Goal: Task Accomplishment & Management: Manage account settings

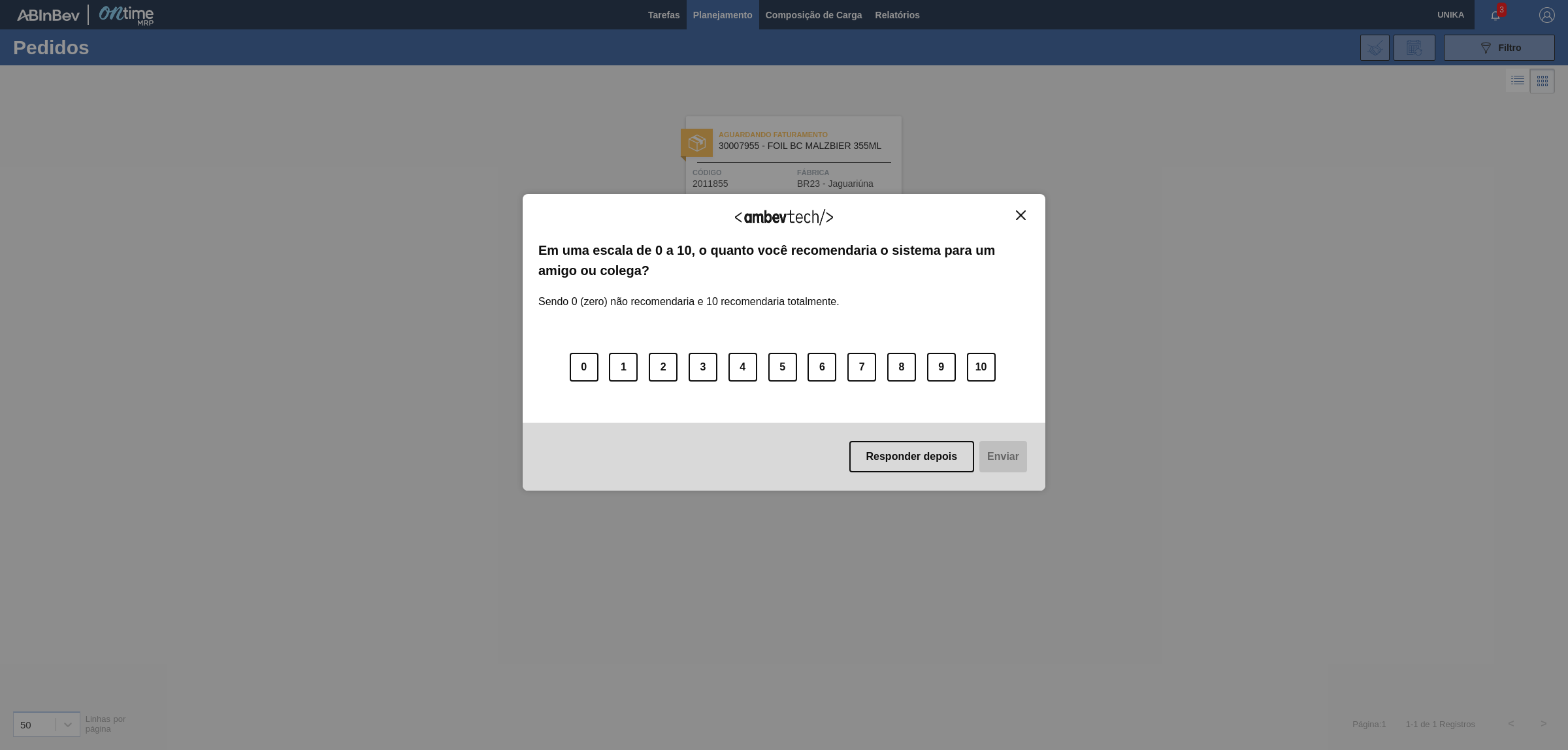
click at [1023, 217] on img "Close" at bounding box center [1021, 215] width 9 height 9
click at [1025, 215] on img "Close" at bounding box center [1021, 215] width 9 height 9
click at [1027, 219] on button "Close" at bounding box center [1021, 215] width 18 height 11
click at [1029, 216] on div "Agradecemos seu feedback! Em uma escala de 0 a 10, o quanto você recomendaria o…" at bounding box center [784, 342] width 523 height 297
click at [1019, 216] on img "Close" at bounding box center [1021, 215] width 9 height 9
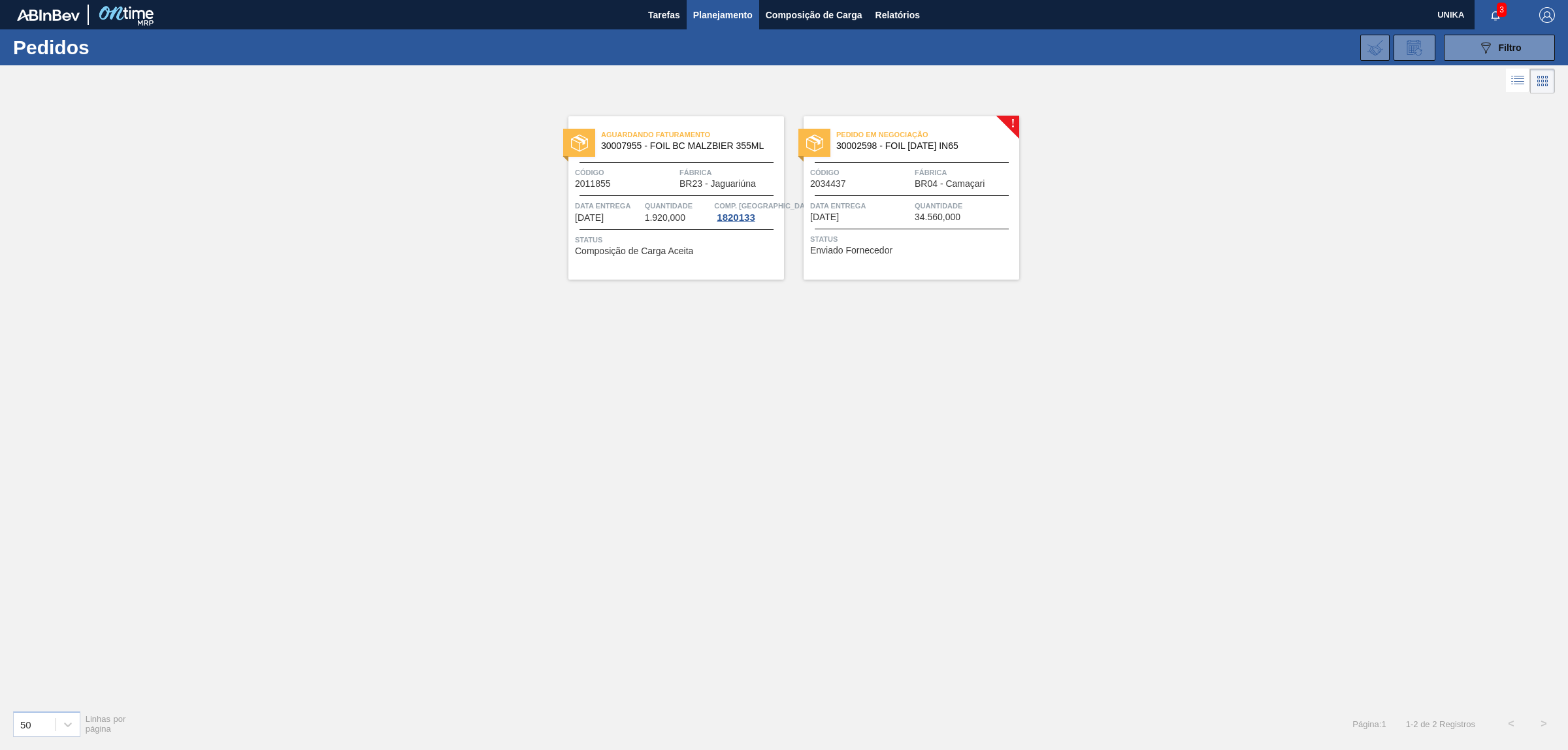
click at [980, 259] on div "Pedido em Negociação 30002598 - FOIL [DATE] IN65 Código 2034437 Fábrica BR04 - …" at bounding box center [911, 198] width 215 height 163
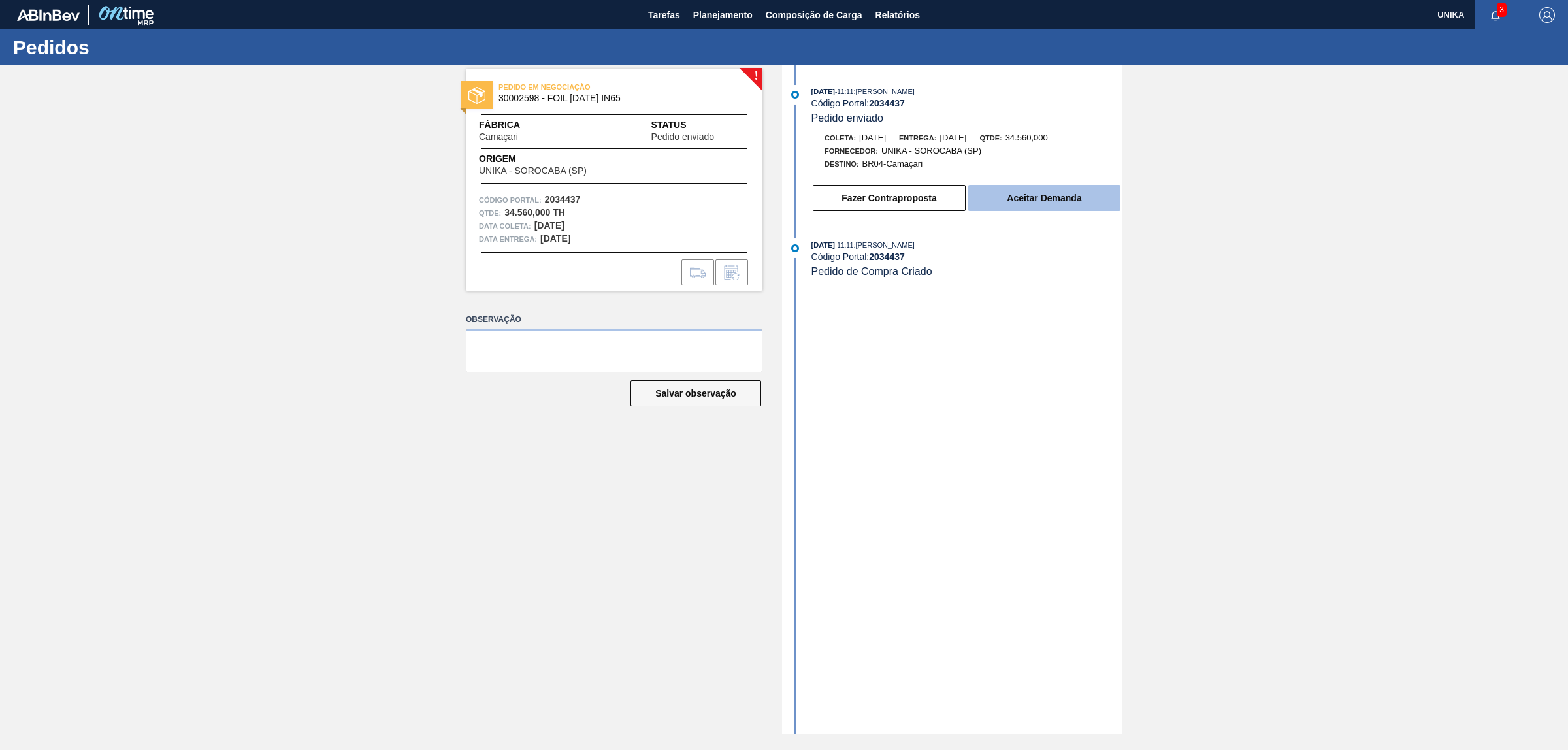
click at [1054, 201] on button "Aceitar Demanda" at bounding box center [1043, 198] width 152 height 27
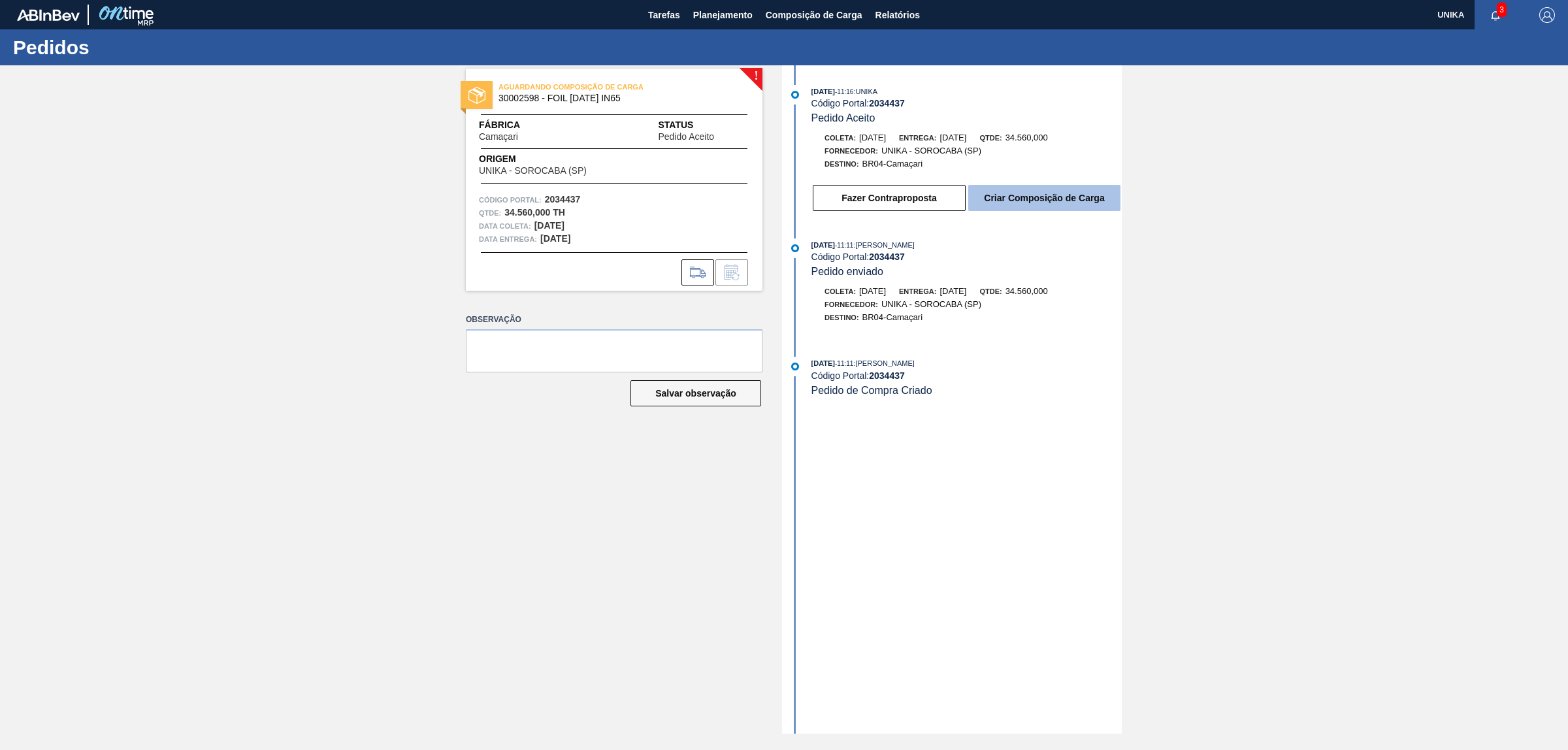
click at [1078, 206] on button "Criar Composição de Carga" at bounding box center [1043, 198] width 152 height 27
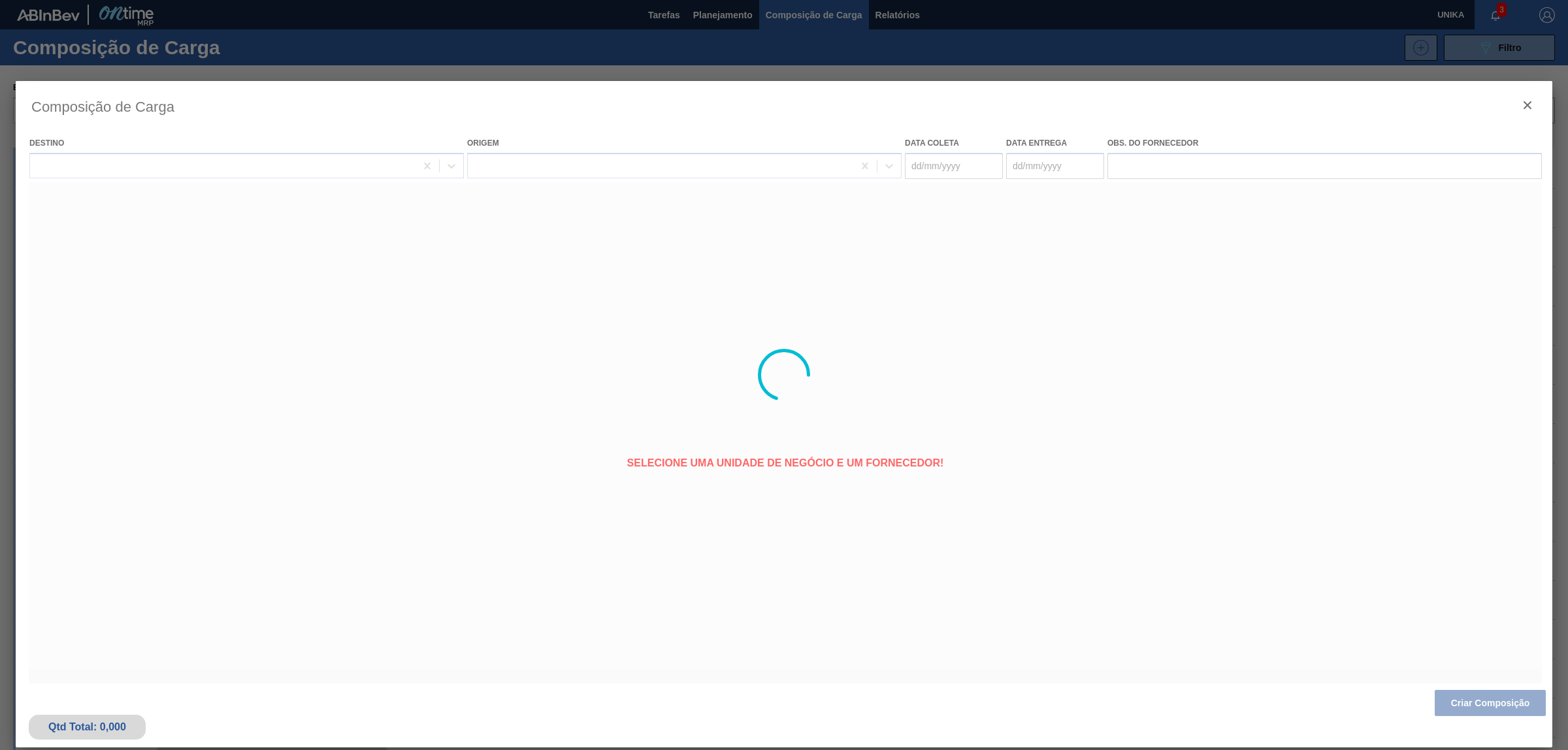
type coleta "[DATE]"
type entrega "[DATE]"
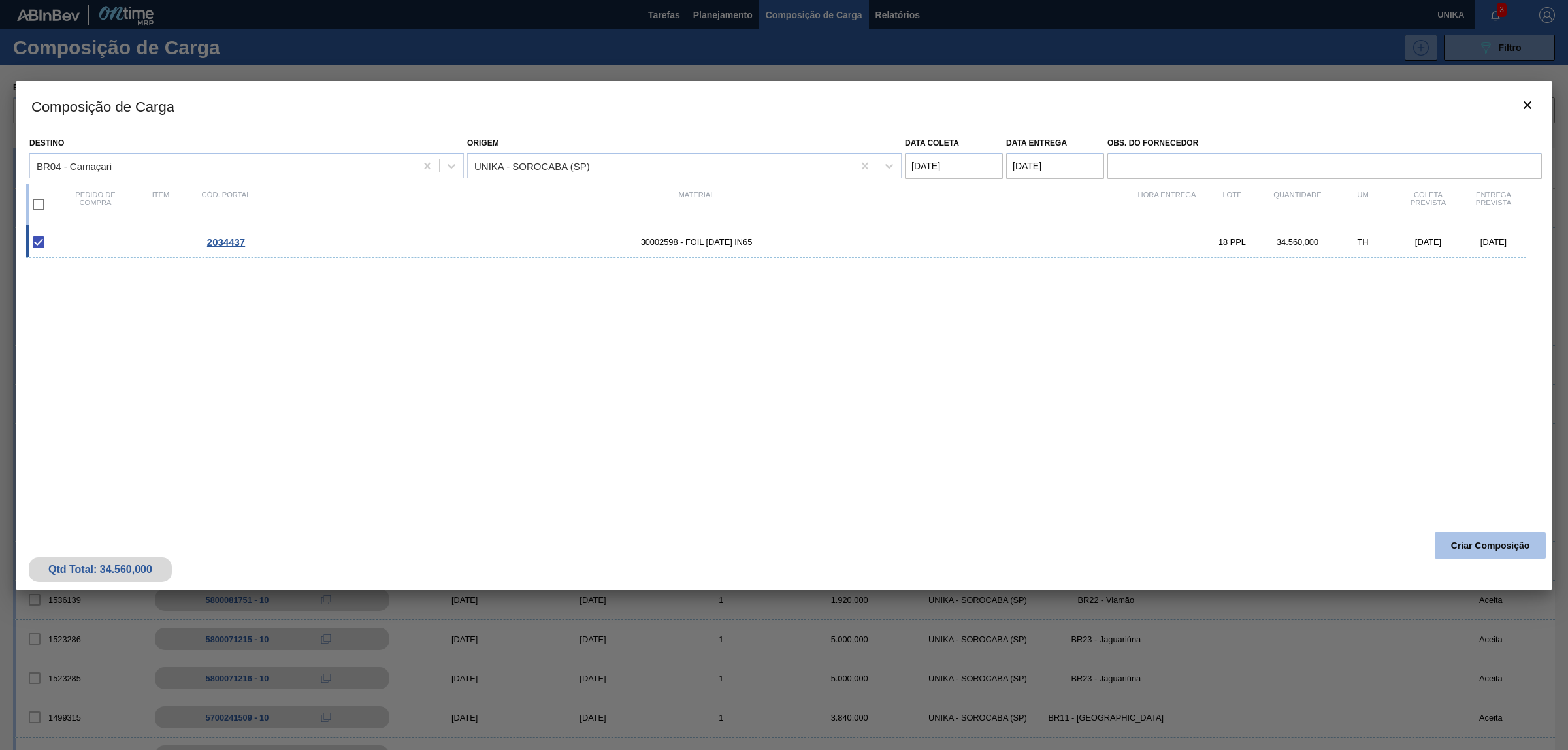
click at [1494, 545] on button "Criar Composição" at bounding box center [1489, 545] width 111 height 27
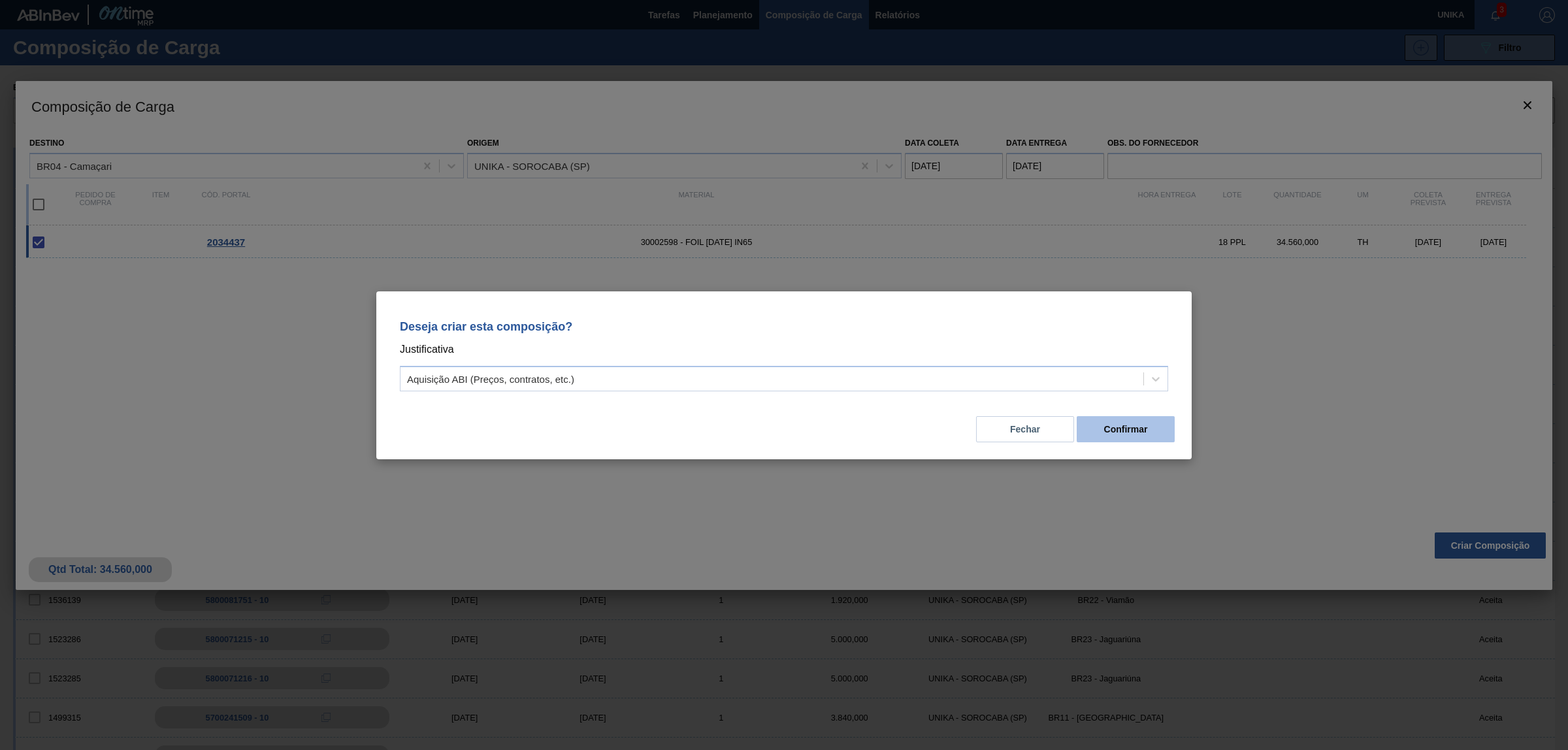
click at [1132, 430] on button "Confirmar" at bounding box center [1125, 430] width 98 height 27
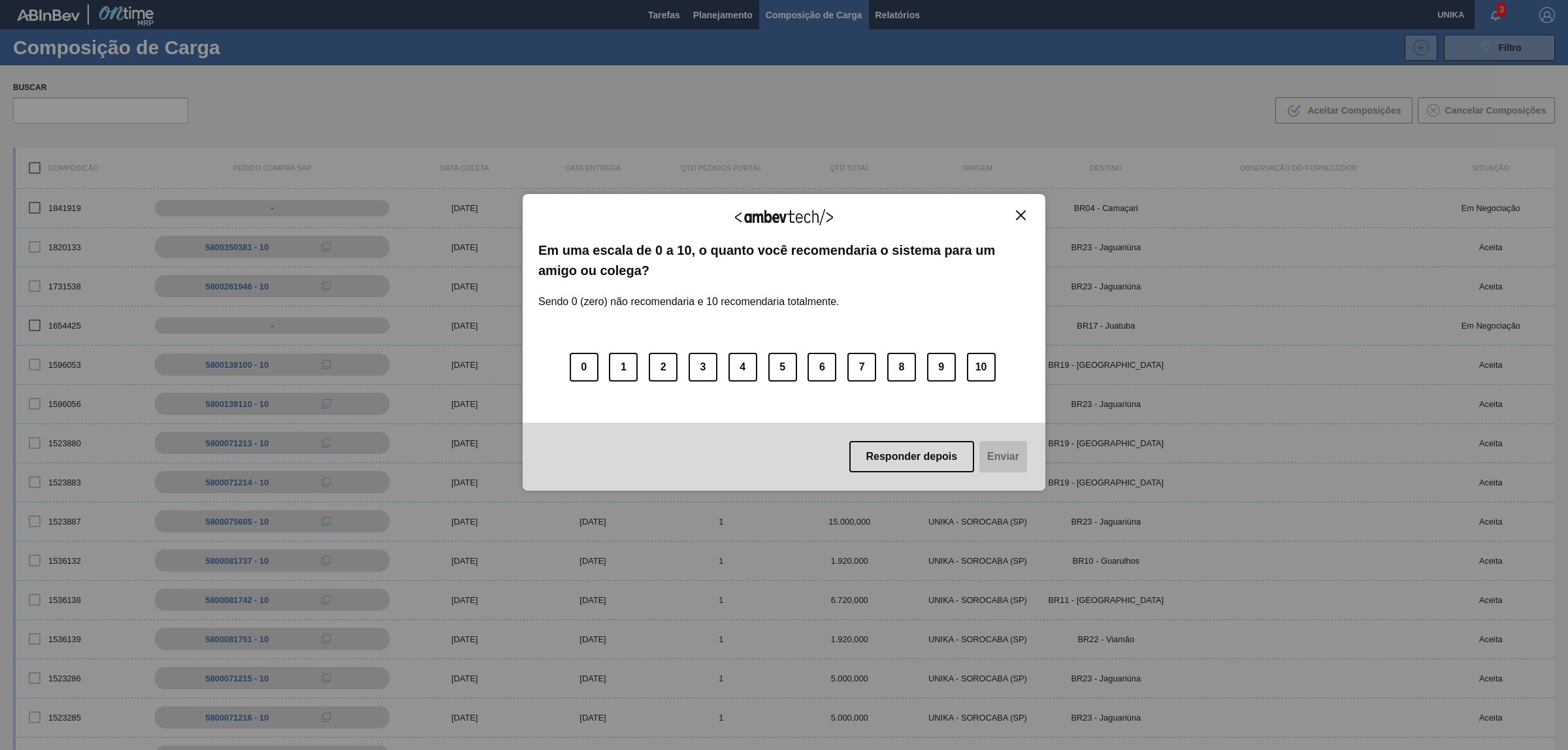
click at [1025, 212] on img "Close" at bounding box center [1021, 215] width 9 height 9
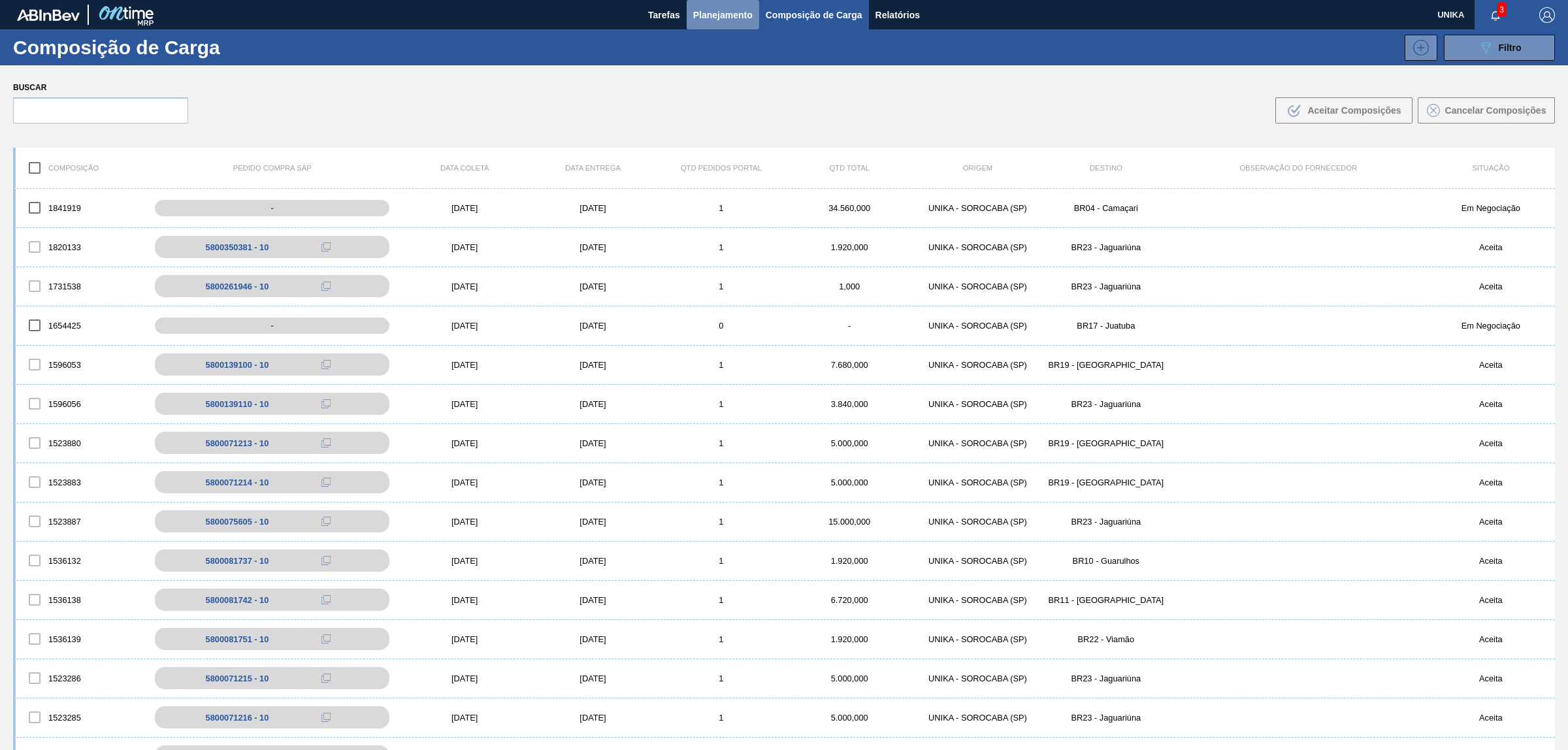
click at [723, 9] on span "Planejamento" at bounding box center [723, 15] width 60 height 16
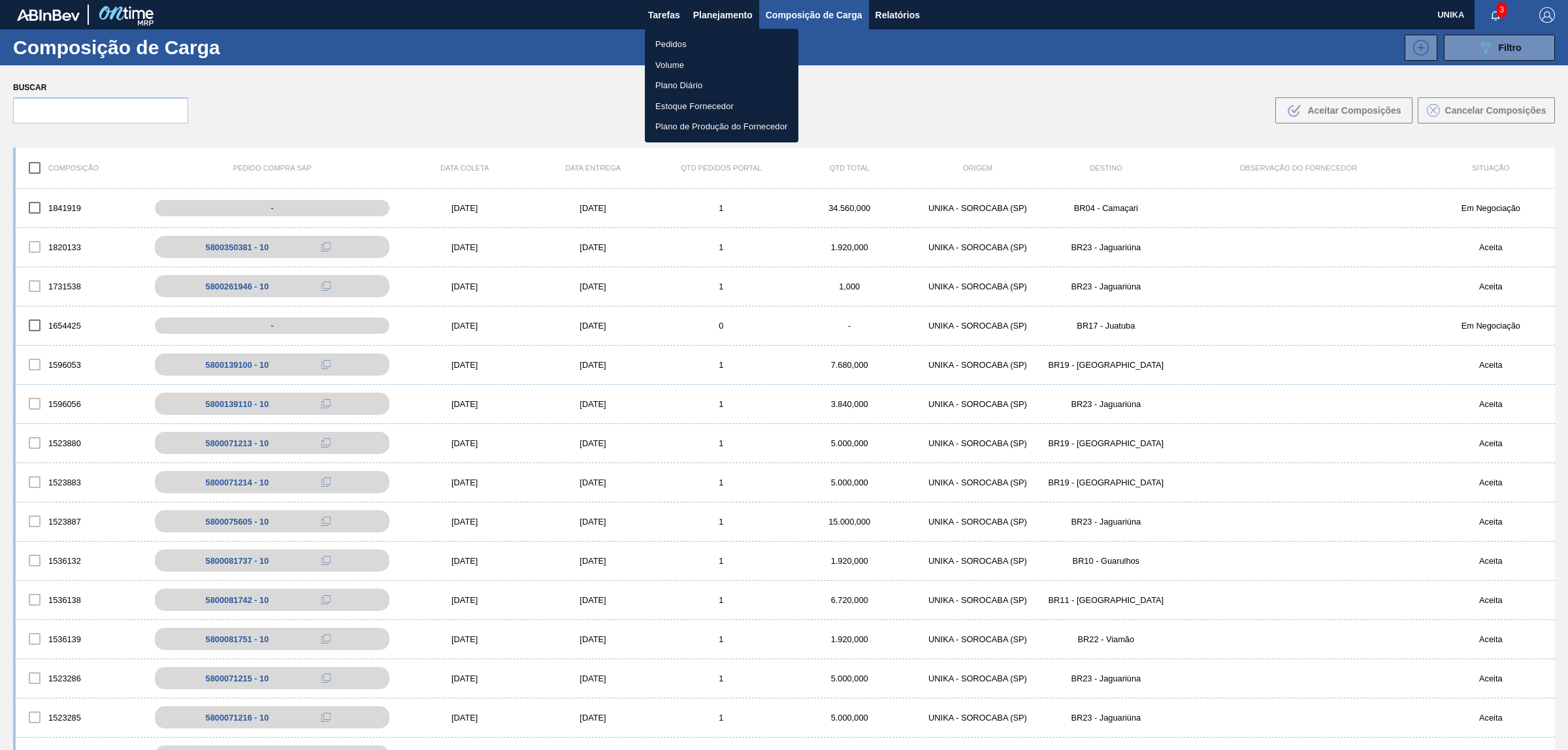
click at [686, 37] on li "Pedidos" at bounding box center [722, 45] width 154 height 21
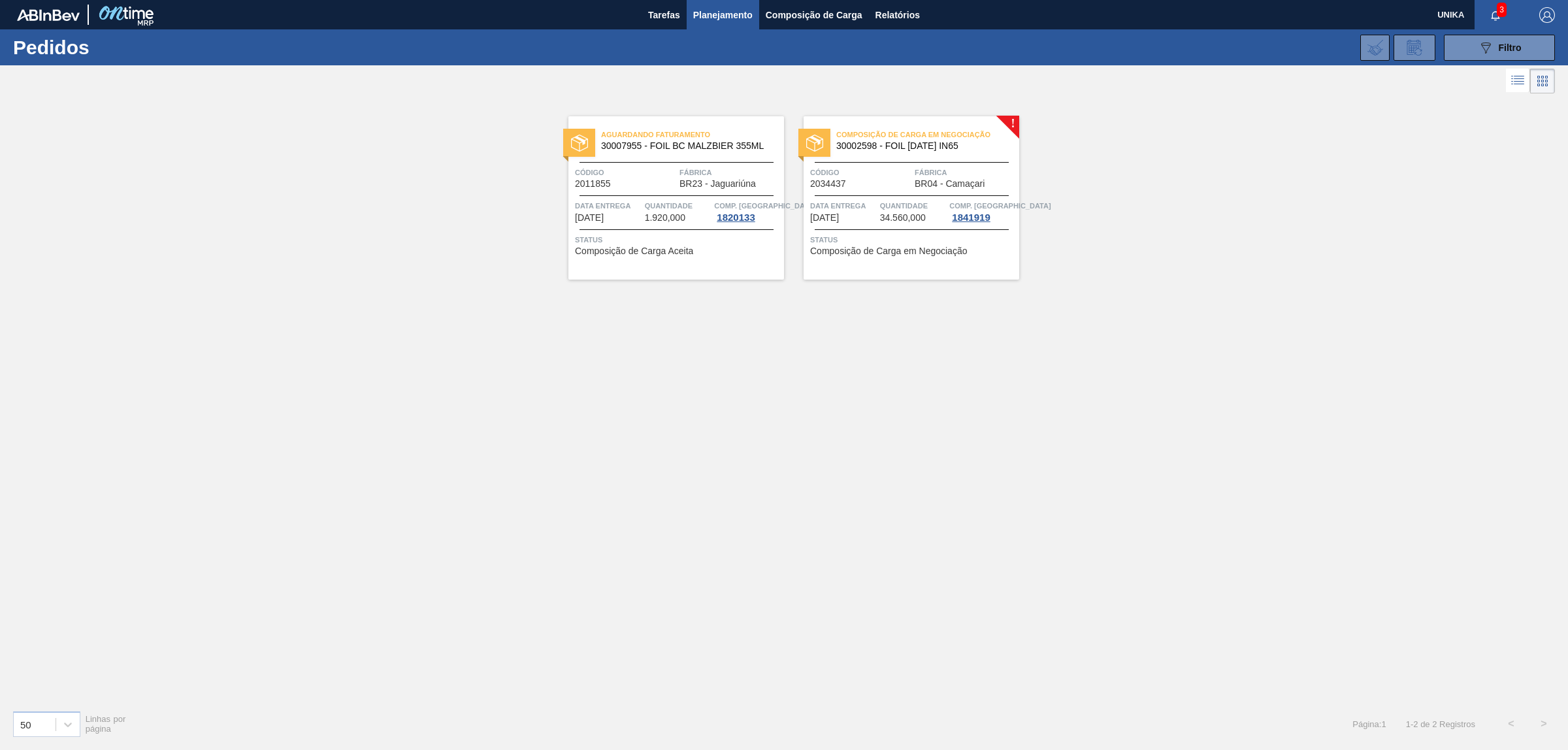
click at [858, 174] on span "Código" at bounding box center [860, 173] width 101 height 13
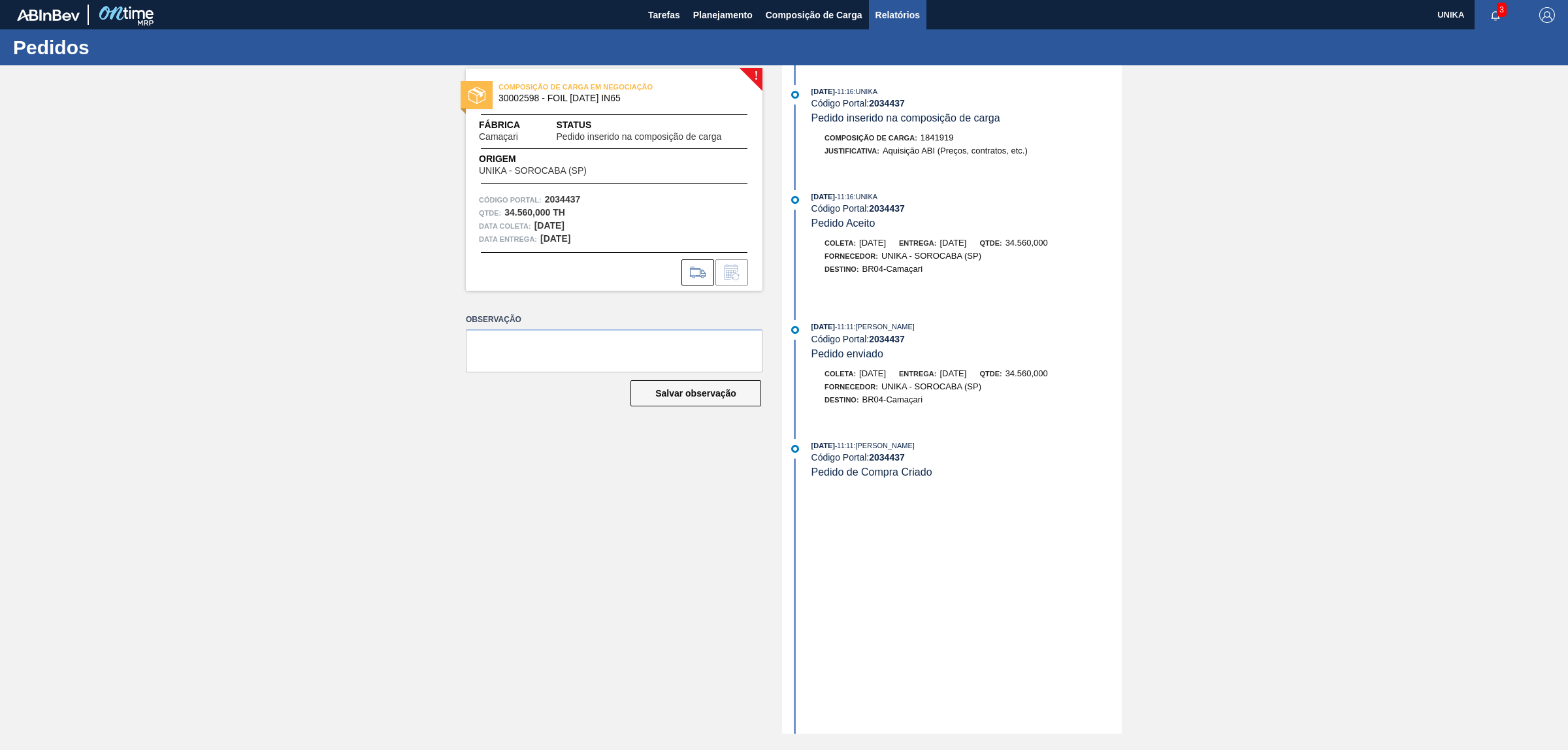
click at [909, 11] on span "Relatórios" at bounding box center [897, 15] width 45 height 16
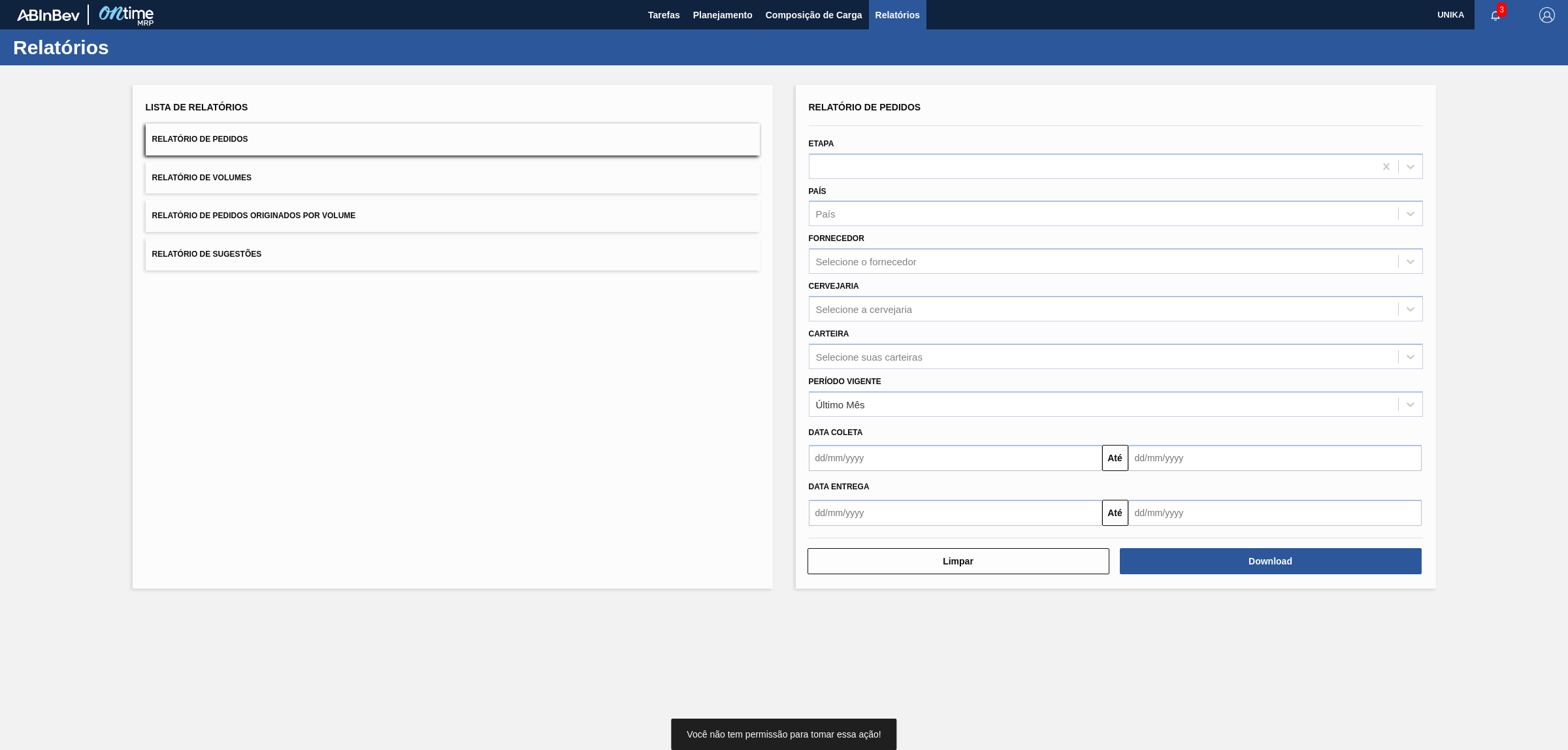
click at [233, 140] on span "Relatório de Pedidos" at bounding box center [199, 139] width 96 height 9
click at [783, 15] on span "Composição de Carga" at bounding box center [814, 15] width 97 height 16
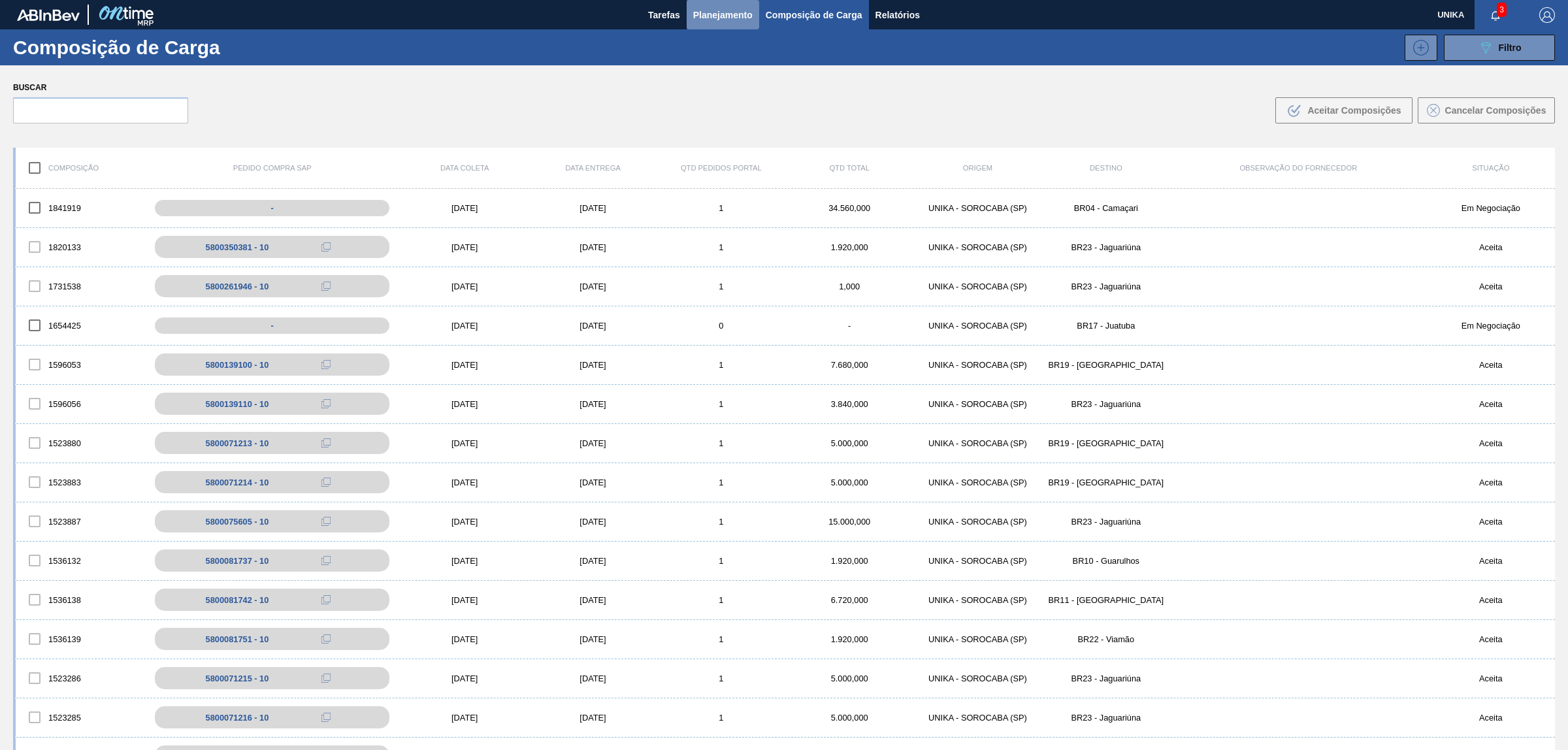
click at [737, 15] on span "Planejamento" at bounding box center [723, 15] width 60 height 16
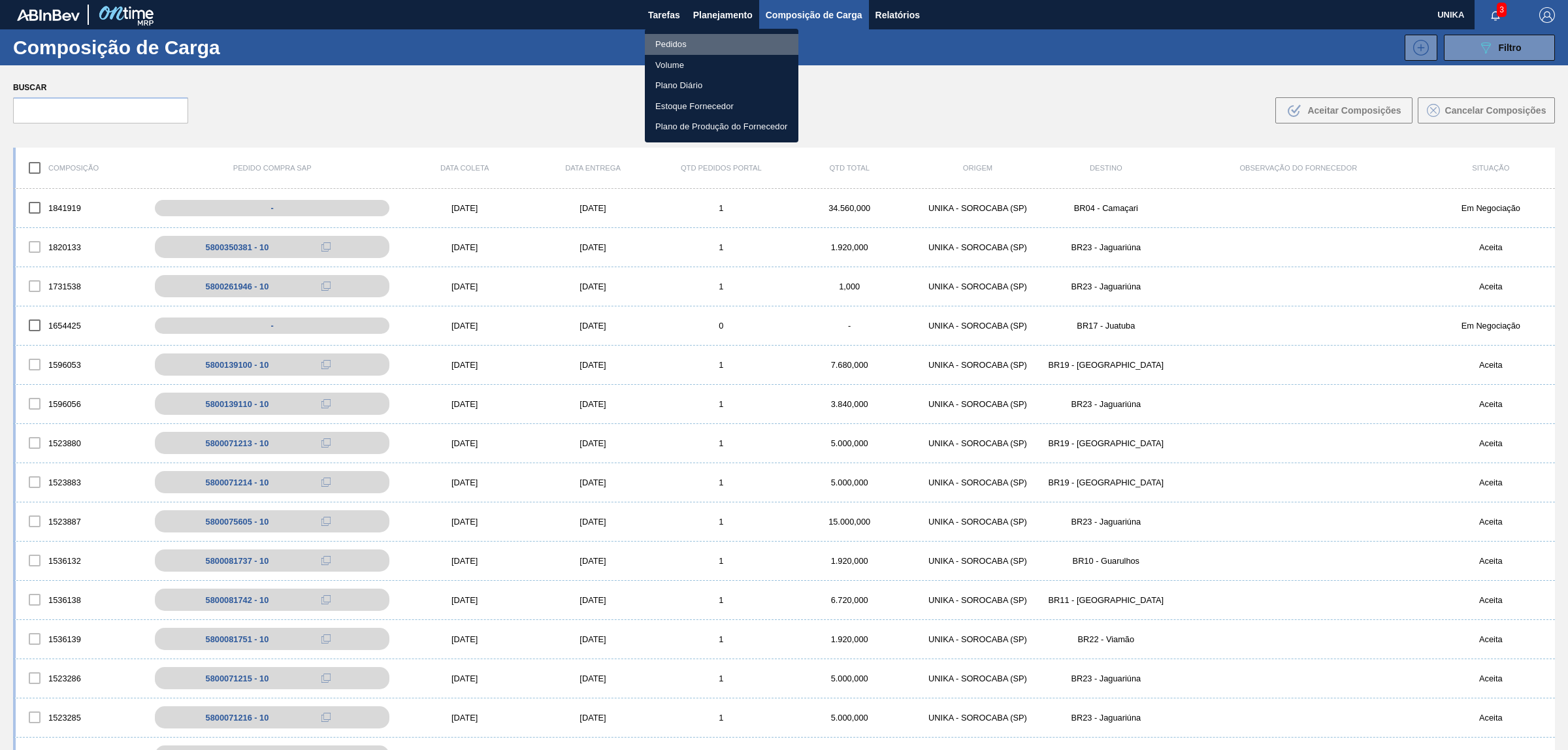
click at [673, 38] on li "Pedidos" at bounding box center [722, 45] width 154 height 21
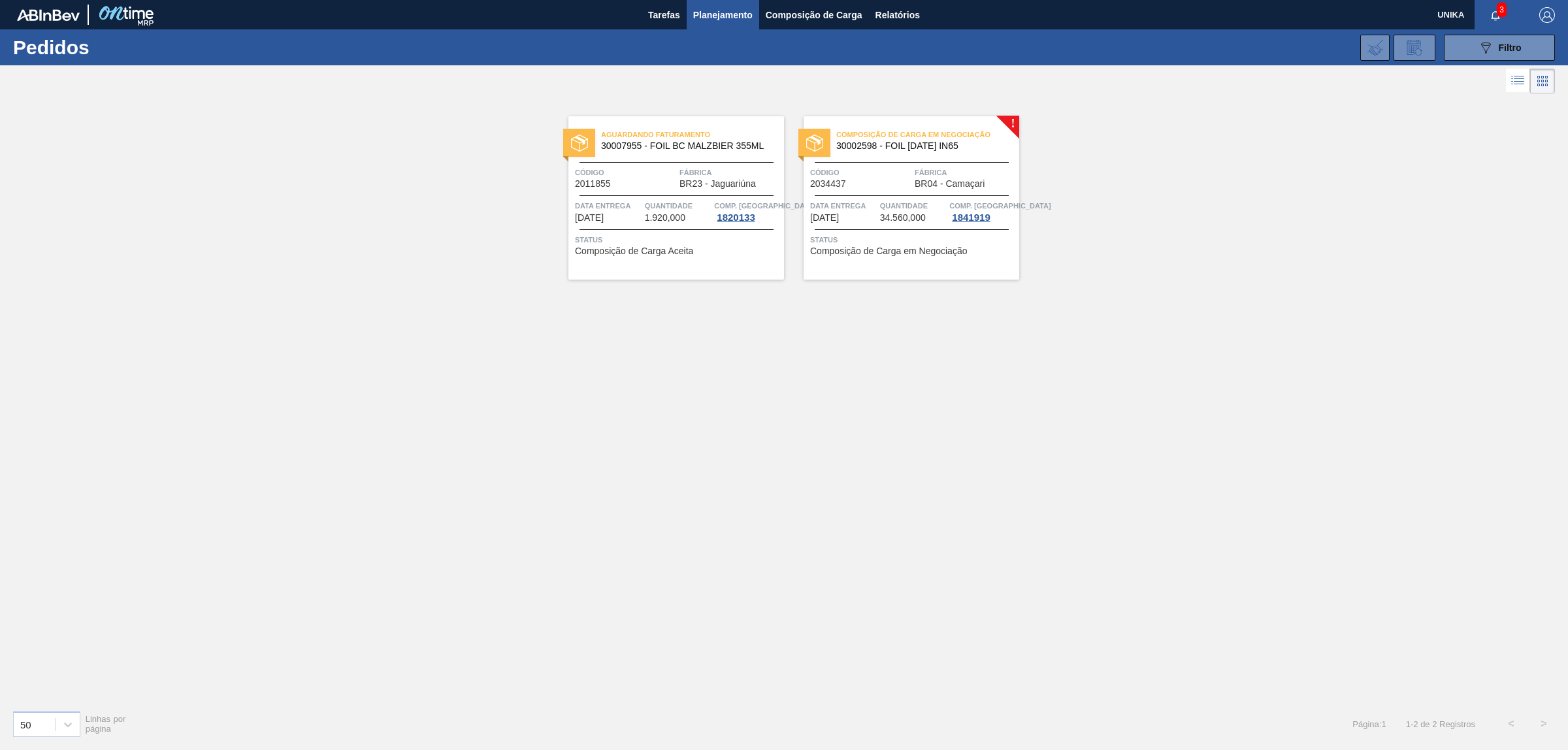
click at [896, 173] on span "Código" at bounding box center [860, 173] width 101 height 13
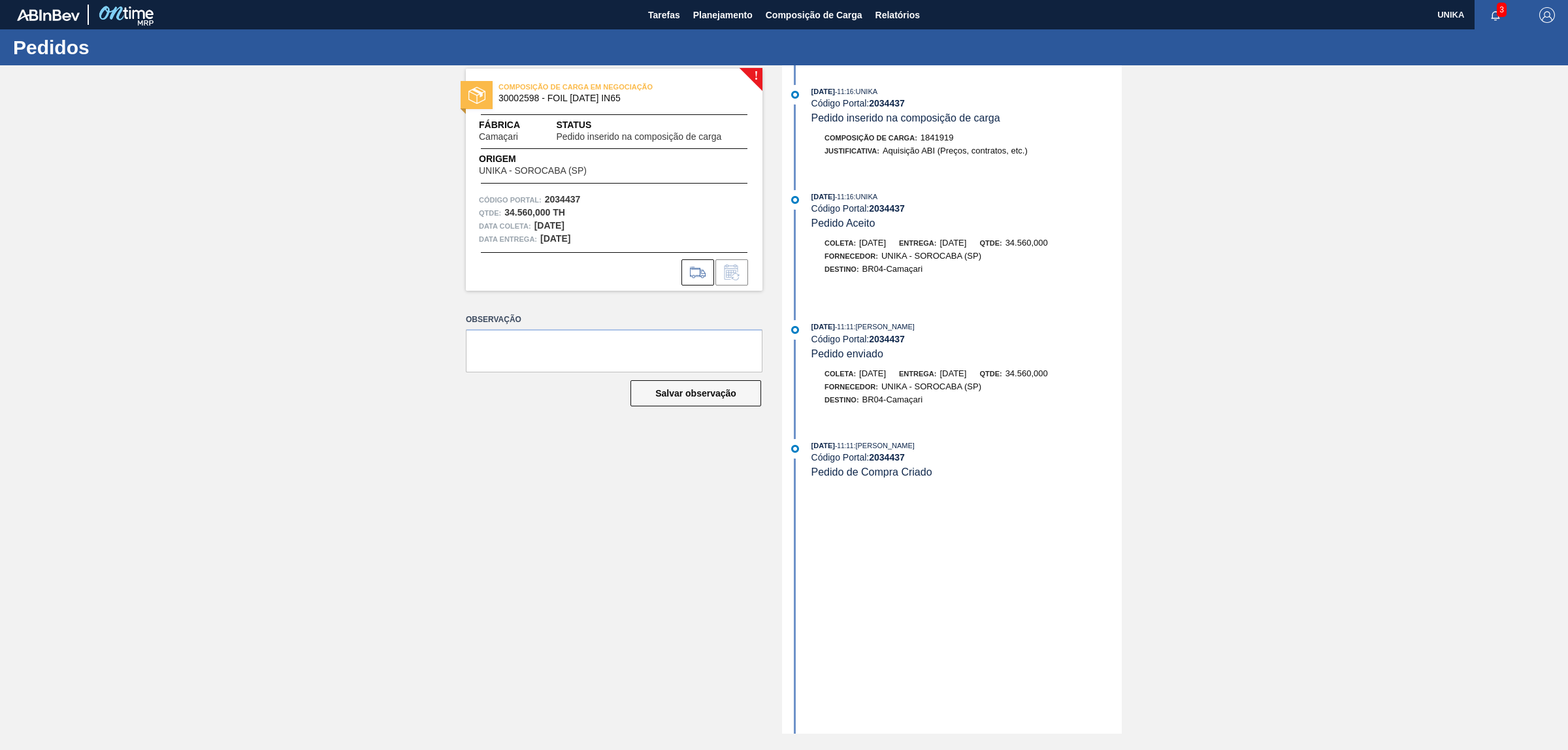
click at [876, 477] on span "Pedido de Compra Criado" at bounding box center [871, 472] width 120 height 11
click at [697, 276] on icon at bounding box center [697, 272] width 21 height 16
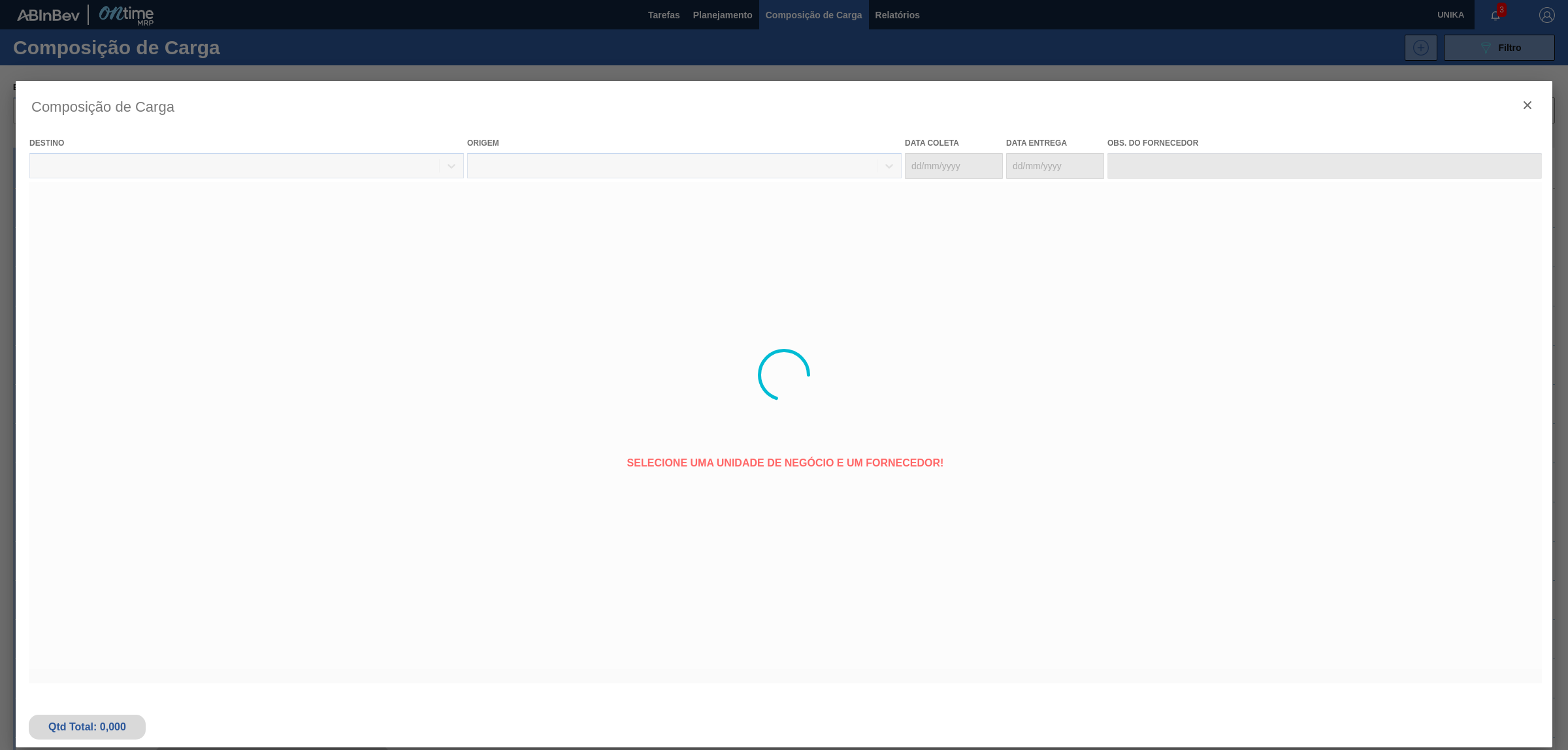
type coleta "[DATE]"
type entrega "[DATE]"
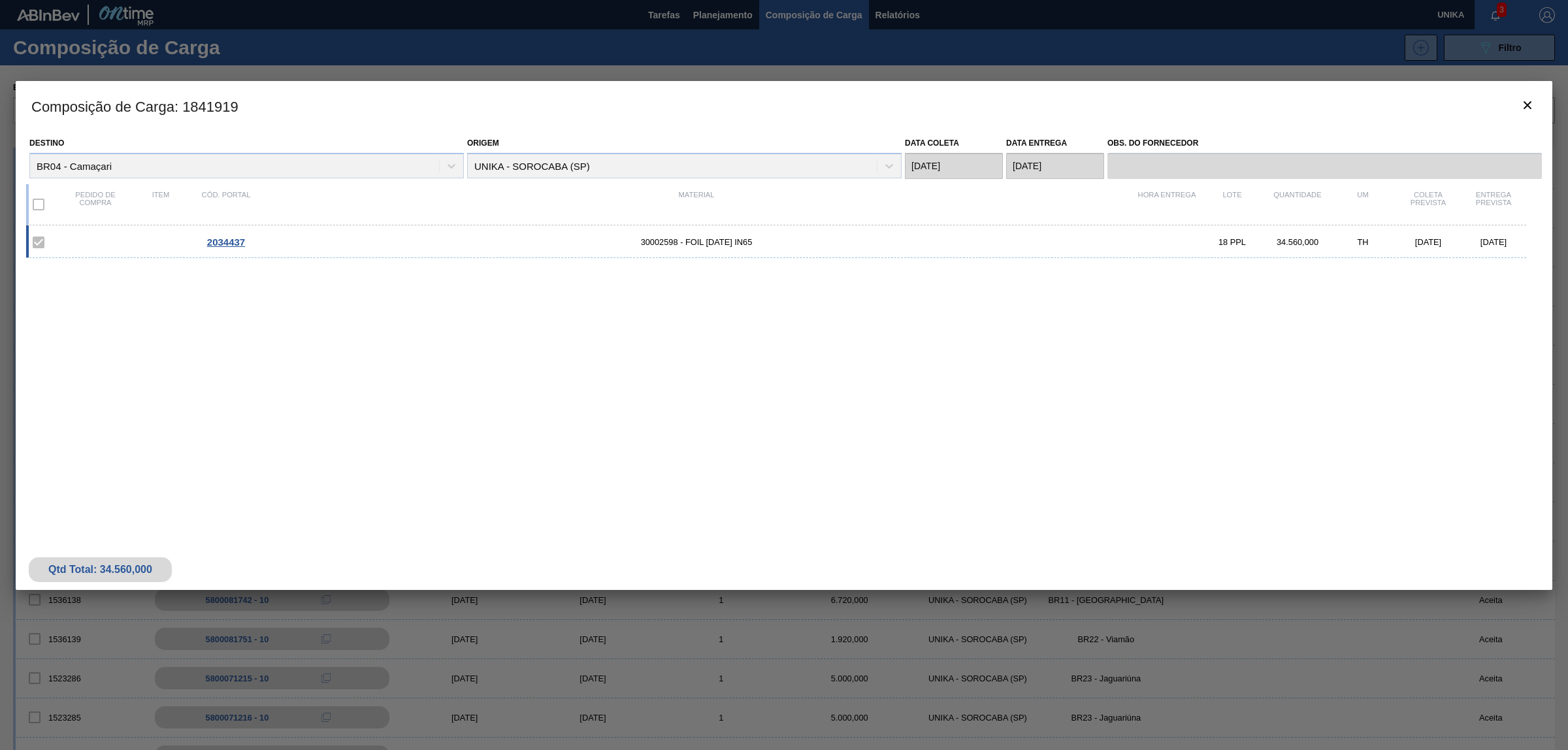
click at [716, 240] on span "30002598 - FOIL [DATE] IN65" at bounding box center [696, 242] width 876 height 9
click at [758, 236] on div "2034437 30002598 - FOIL [DATE] IN65 18 PPL 34.560,000 TH [DATE] [DATE]" at bounding box center [776, 242] width 1500 height 32
click at [791, 636] on div "Composição de Carga : 1841919 Destino BR04 - Camaçari Origem UNIKA - SOROCABA (…" at bounding box center [784, 375] width 1537 height 588
click at [1526, 101] on icon "botão de ícone" at bounding box center [1527, 105] width 16 height 16
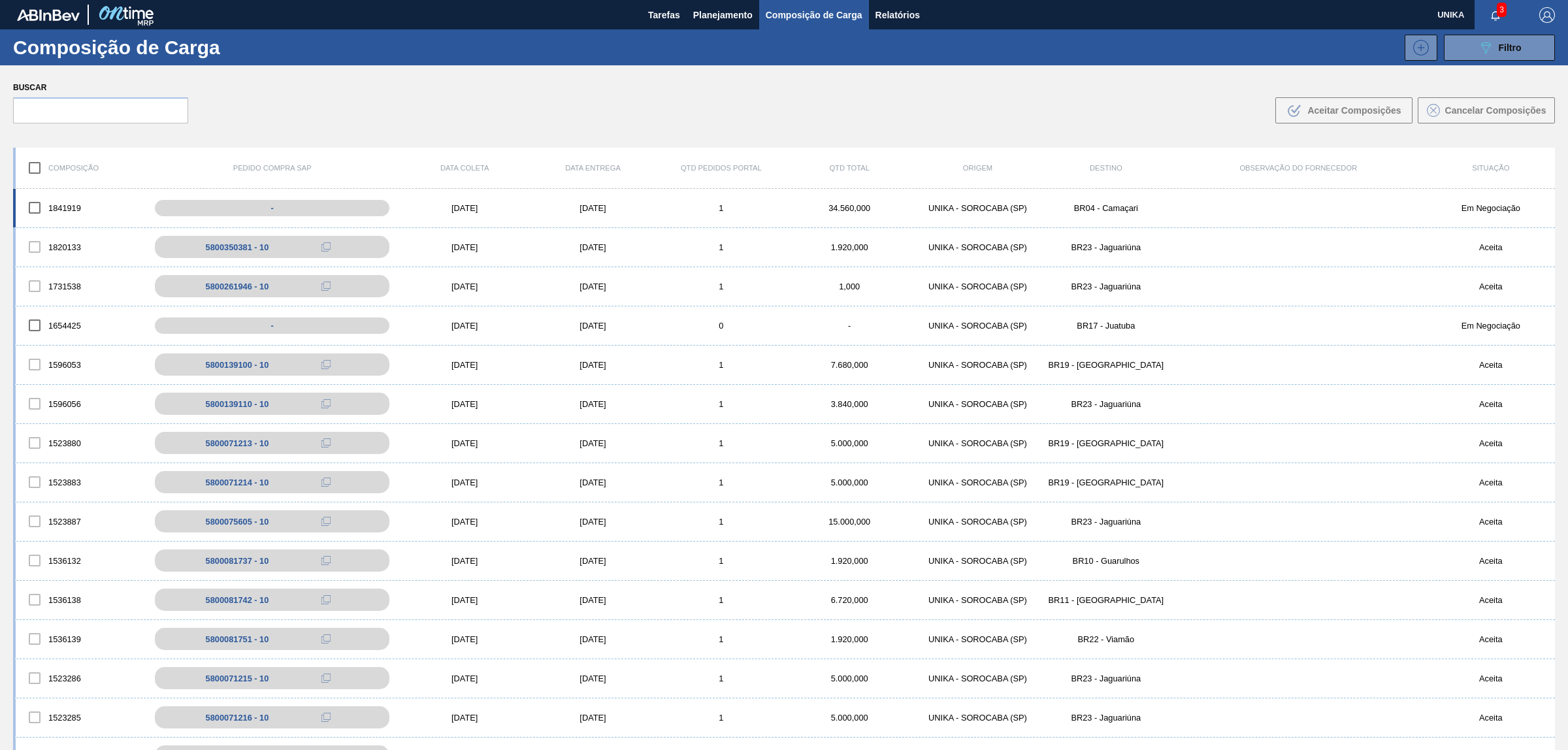
click at [38, 207] on input "checkbox" at bounding box center [34, 208] width 28 height 27
click at [1331, 111] on span "Aceitar Composições" at bounding box center [1354, 110] width 93 height 10
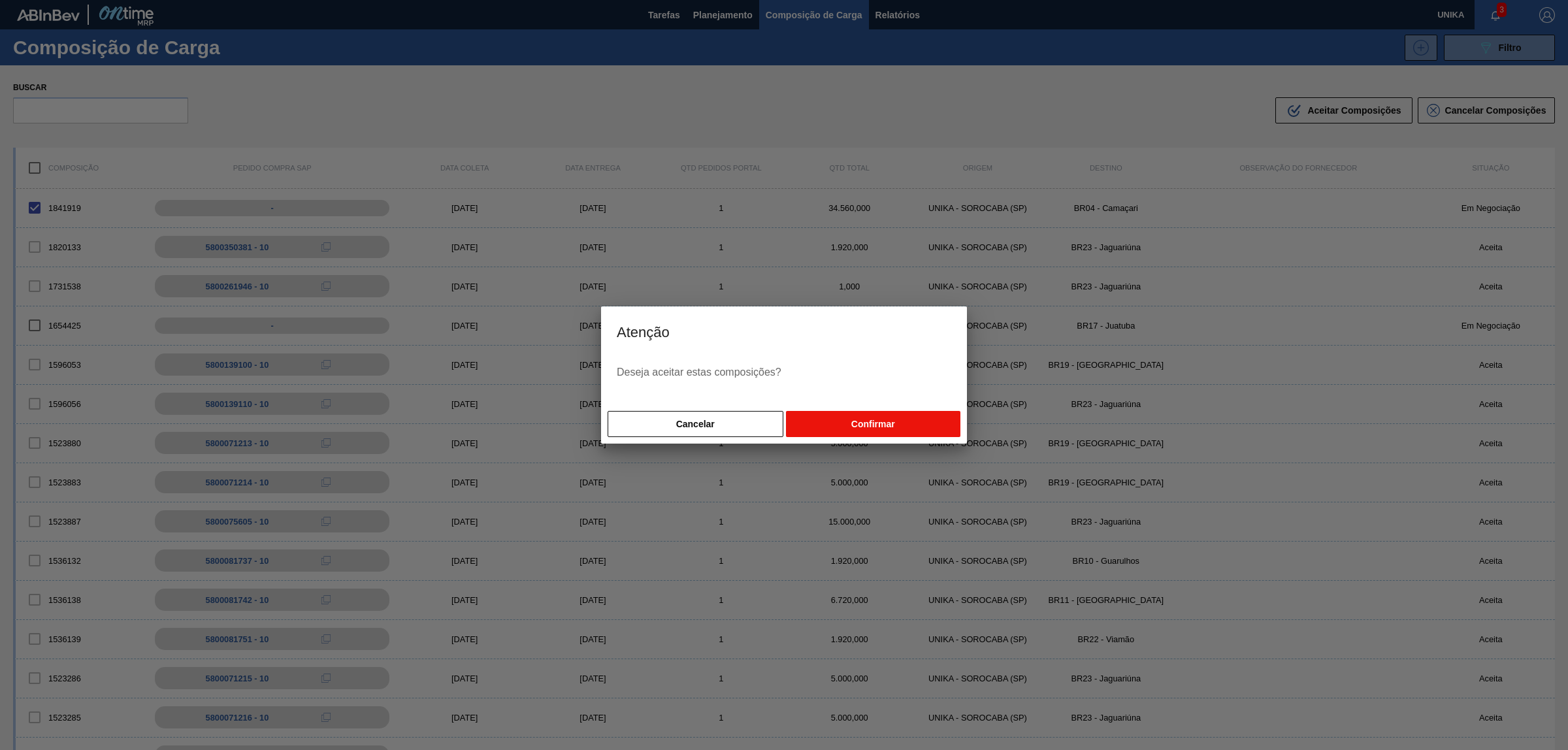
click at [859, 420] on button "Confirmar" at bounding box center [873, 424] width 175 height 27
checkbox input "false"
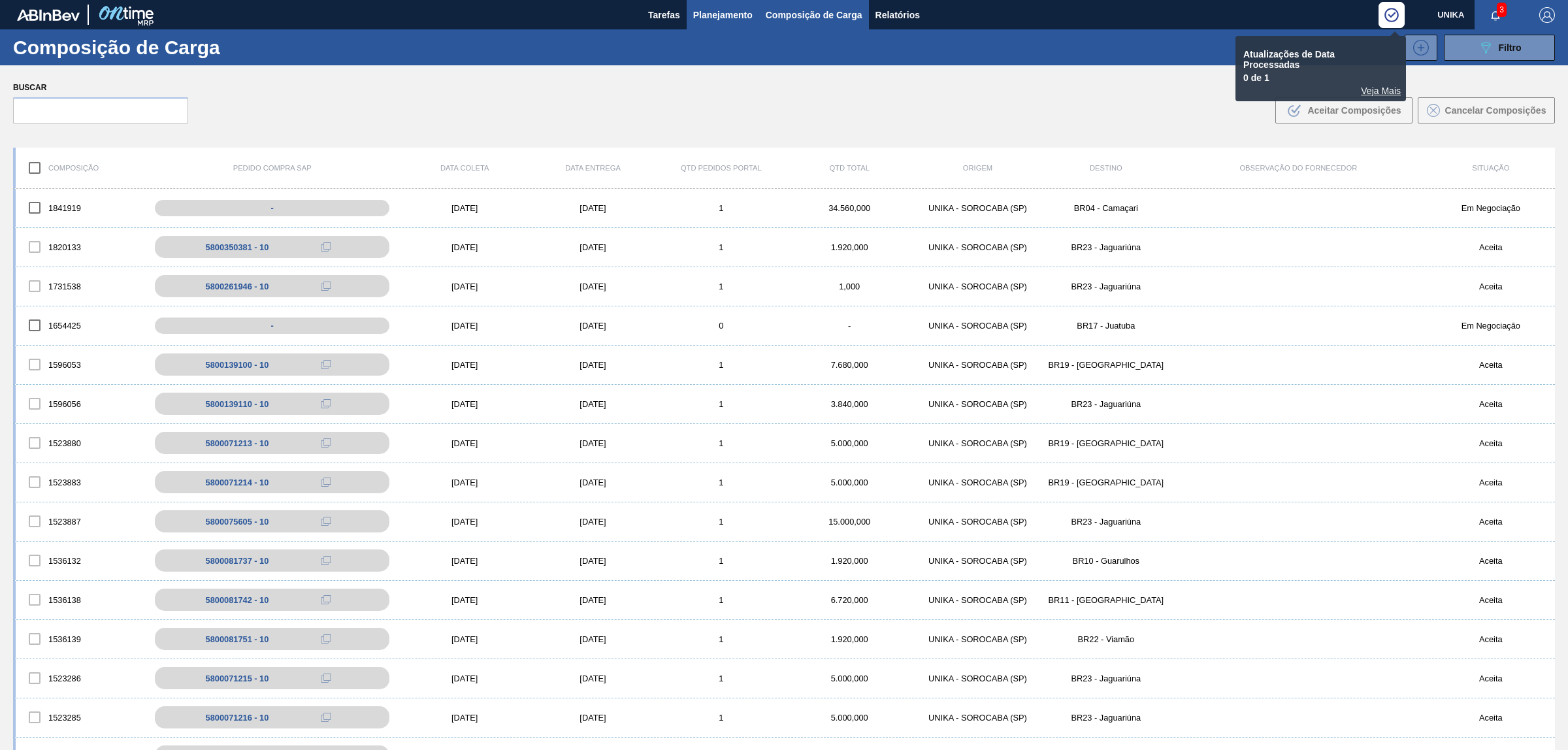
click at [736, 20] on span "Planejamento" at bounding box center [723, 15] width 60 height 16
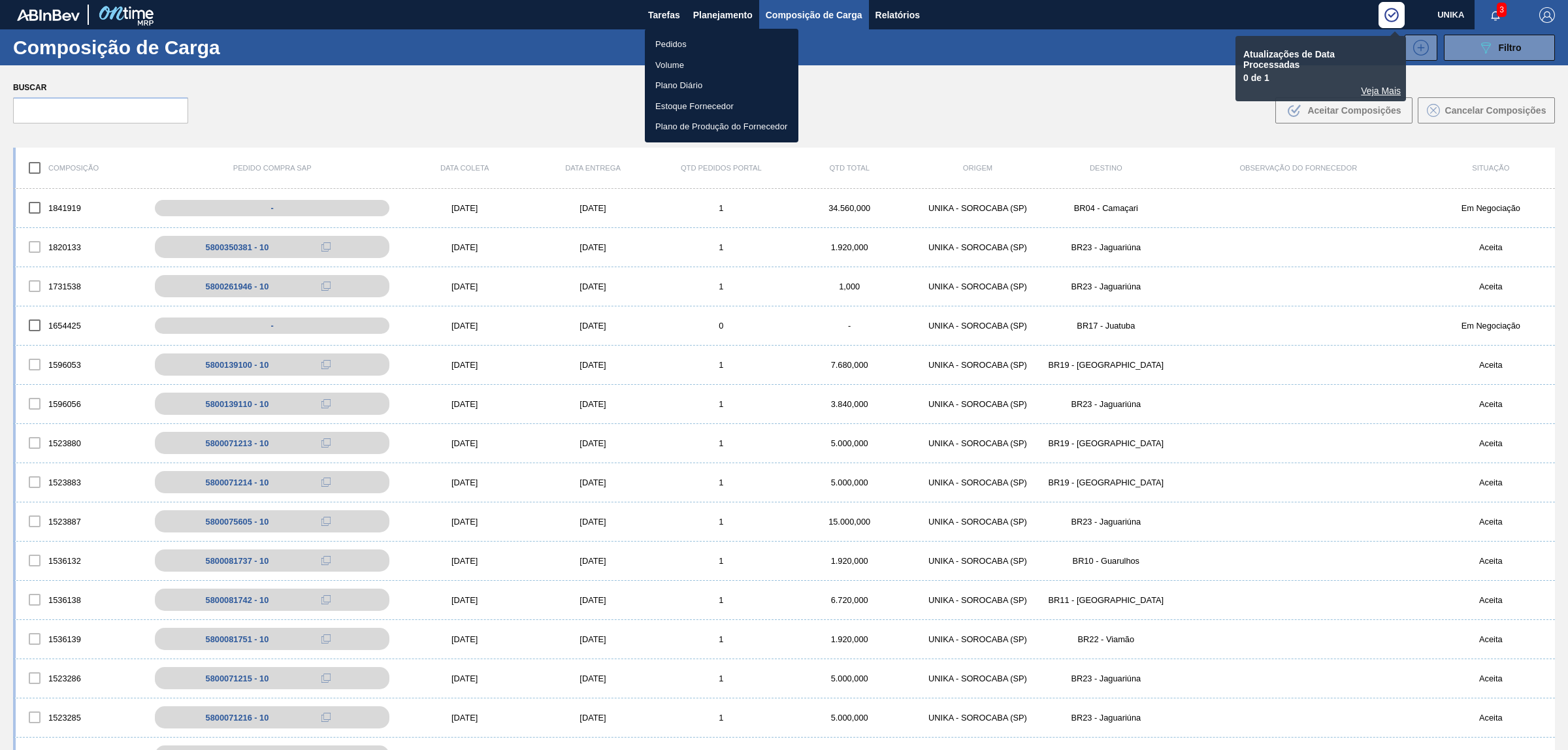
click at [710, 43] on li "Pedidos" at bounding box center [722, 45] width 154 height 21
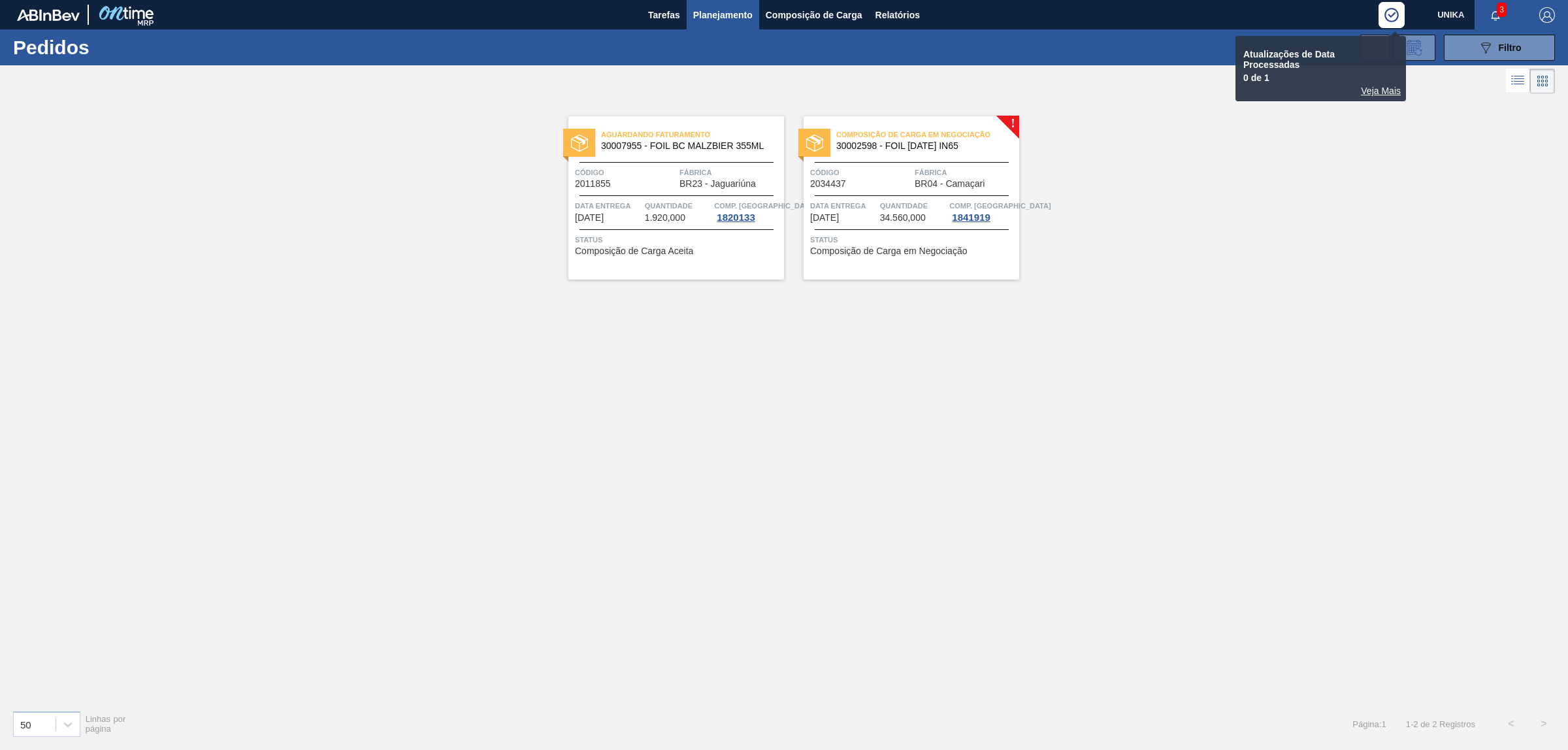
click at [896, 233] on span "Status" at bounding box center [913, 240] width 206 height 13
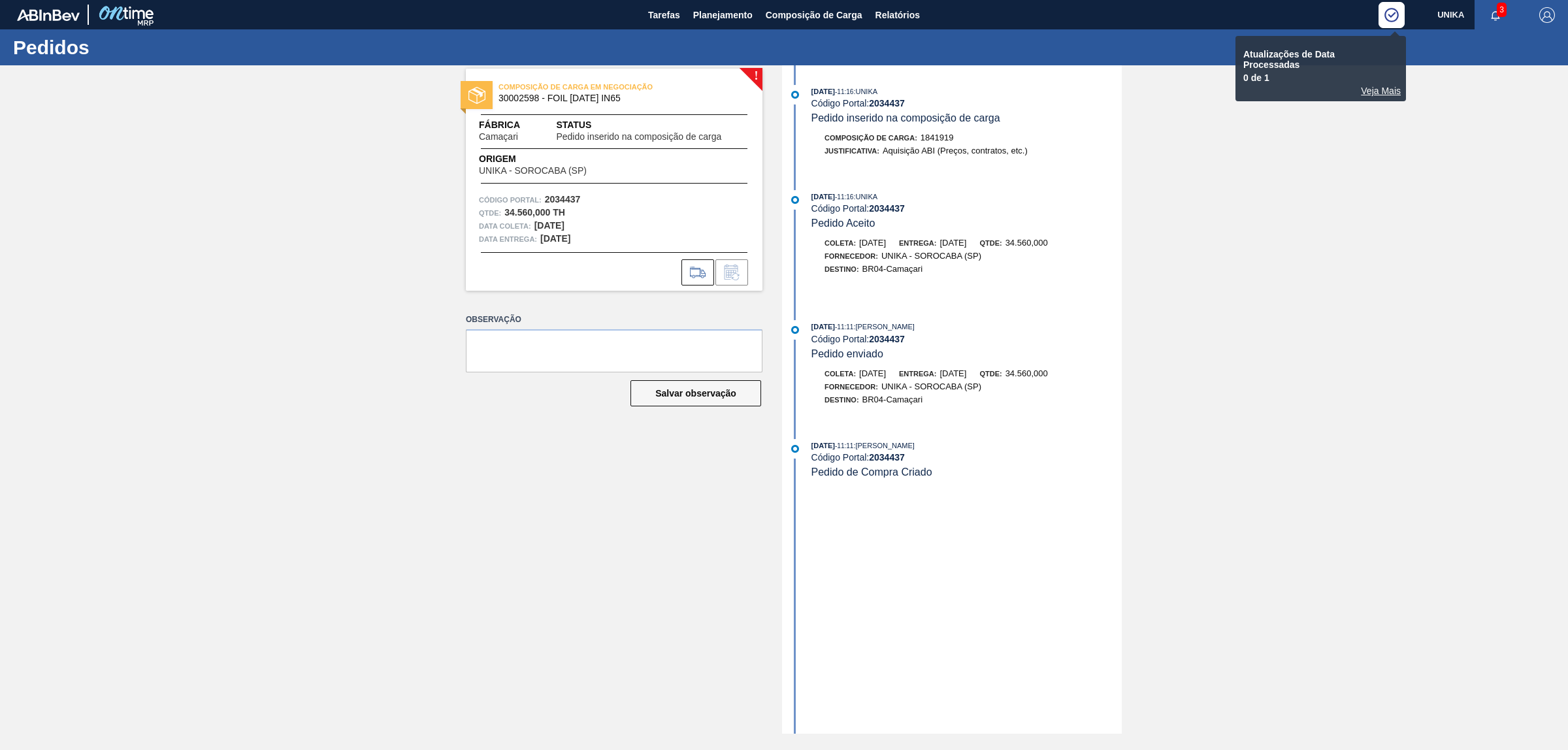
click at [1434, 73] on div "! COMPOSIÇÃO DE CARGA EM NEGOCIAÇÃO 30002598 - FOIL [DATE] IN65 Fábrica Camaçar…" at bounding box center [784, 399] width 1568 height 668
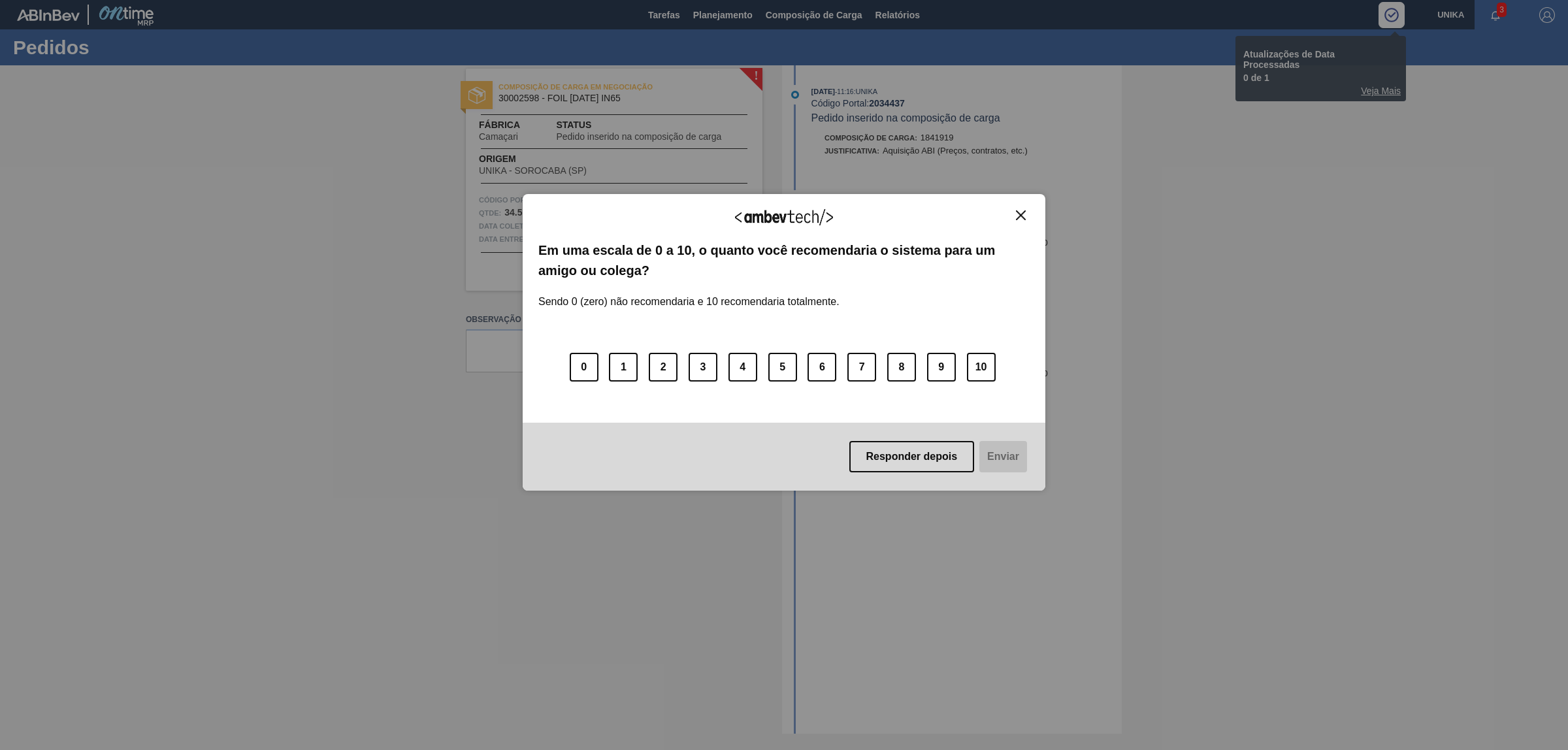
click at [1021, 215] on img "Close" at bounding box center [1021, 215] width 9 height 9
click at [1014, 205] on div "Agradecemos seu feedback! Em uma escala de 0 a 10, o quanto você recomendaria o…" at bounding box center [784, 342] width 523 height 297
click at [1021, 215] on img "Close" at bounding box center [1021, 215] width 9 height 9
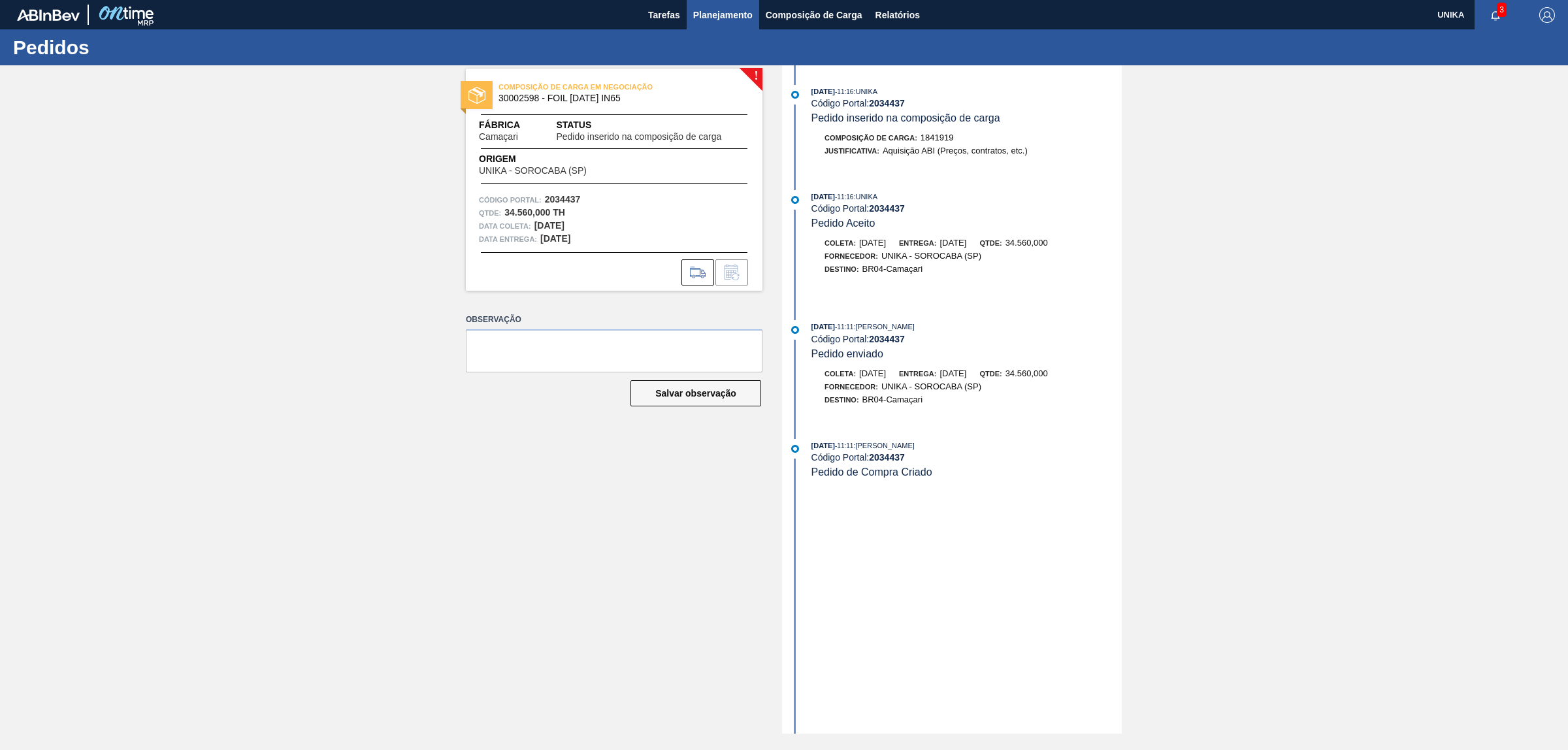
click at [730, 8] on span "Planejamento" at bounding box center [723, 15] width 60 height 16
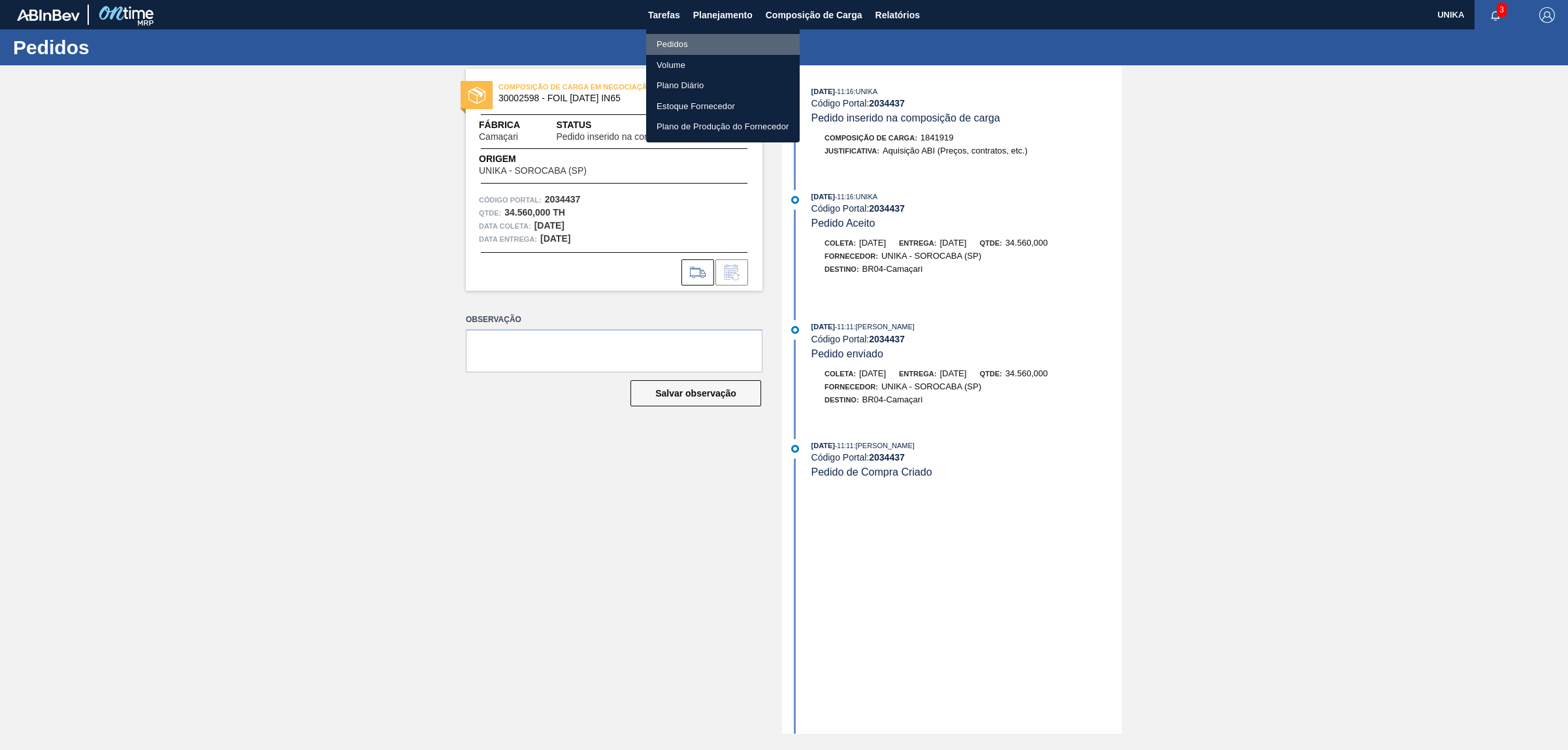
click at [683, 45] on li "Pedidos" at bounding box center [723, 45] width 154 height 21
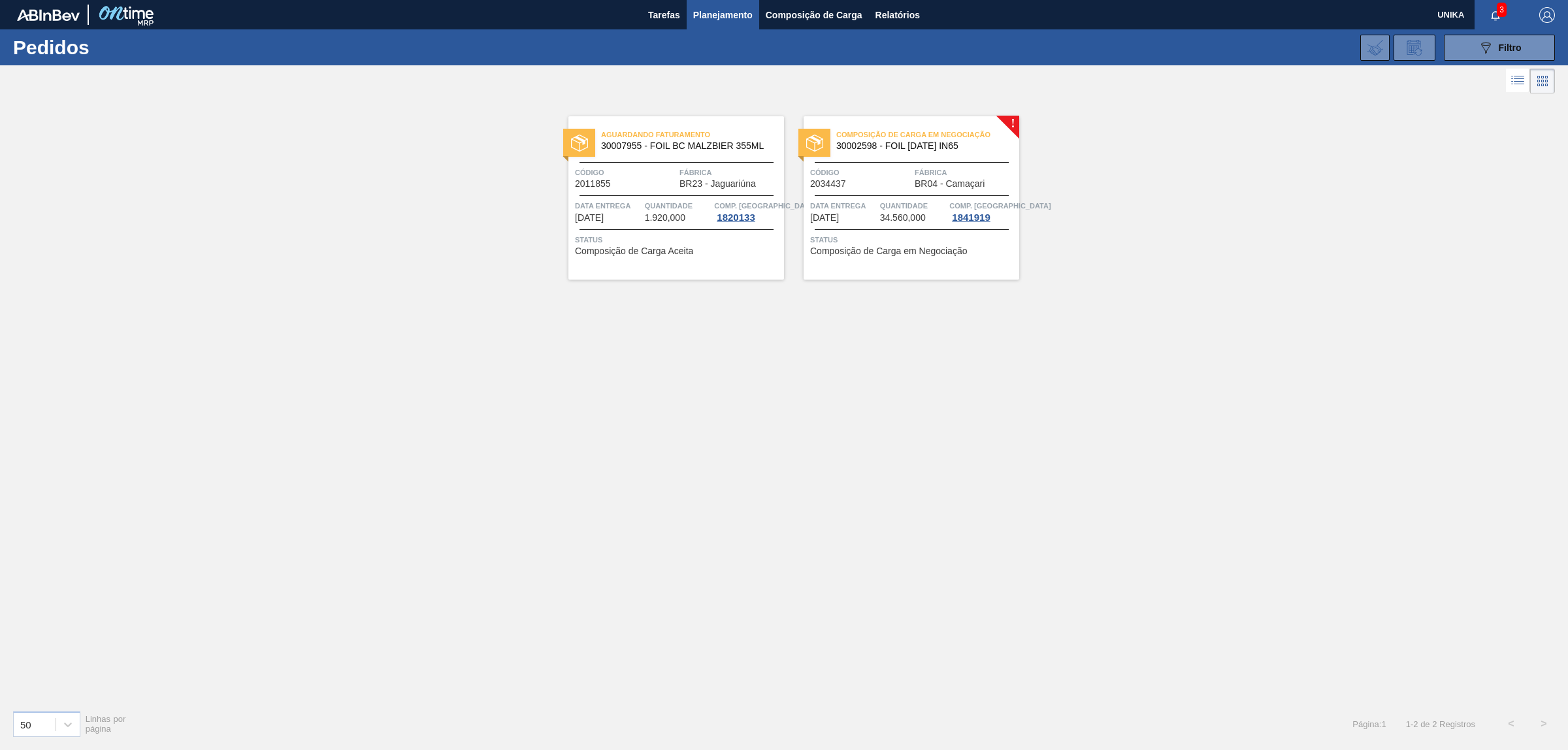
click at [500, 465] on div "Aguardando Faturamento 30007955 - FOIL BC MALZBIER 355ML Código 2011855 Fábrica…" at bounding box center [784, 398] width 1568 height 603
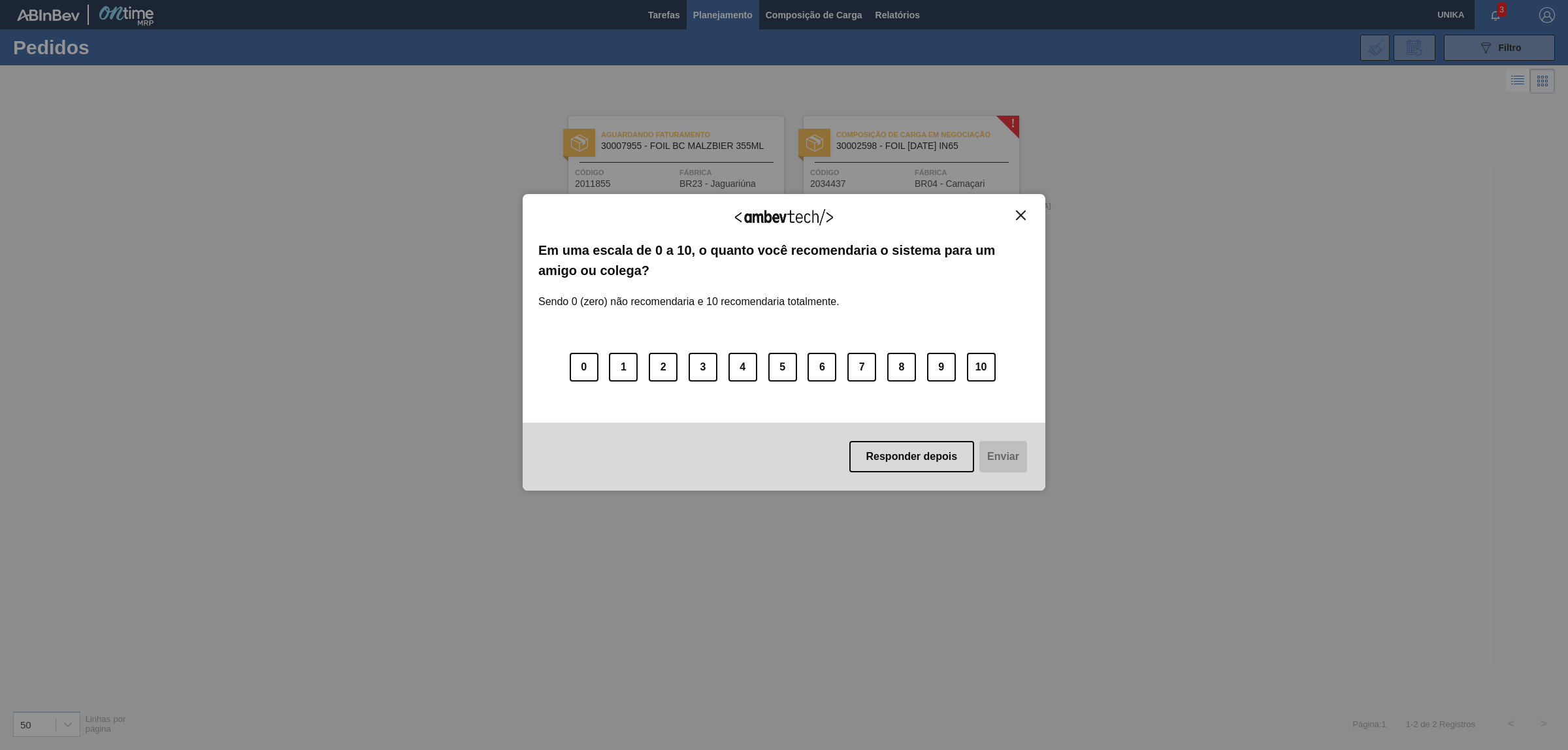
click at [1013, 220] on button "Close" at bounding box center [1021, 215] width 18 height 11
click at [1006, 219] on div "Agradecemos seu feedback!" at bounding box center [784, 225] width 491 height 30
click at [1020, 213] on img "Close" at bounding box center [1021, 215] width 9 height 9
